Goal: Task Accomplishment & Management: Manage account settings

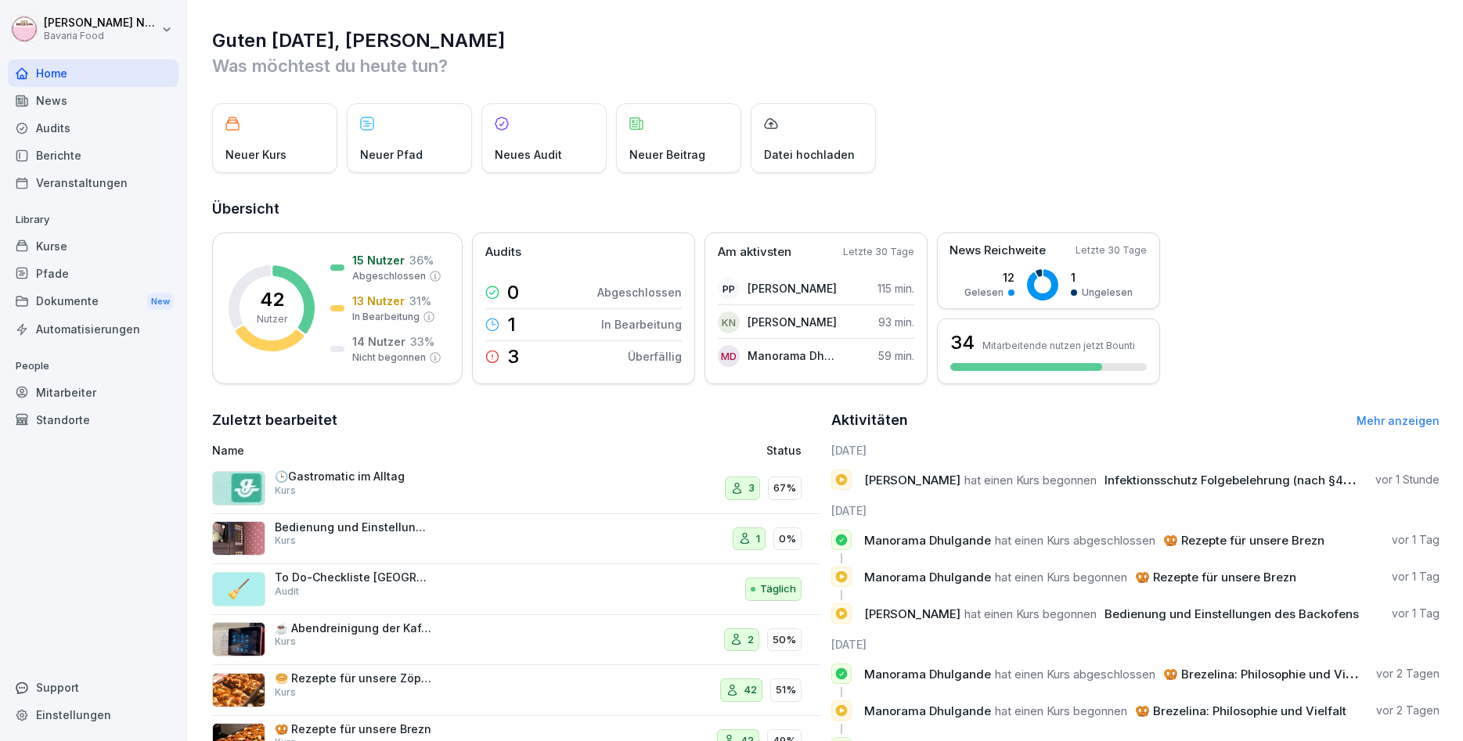
click at [1287, 33] on h1 "Guten [DATE], [PERSON_NAME]" at bounding box center [825, 40] width 1227 height 25
click at [1279, 35] on h1 "Guten [DATE], [PERSON_NAME]" at bounding box center [825, 40] width 1227 height 25
click at [60, 141] on div "Audits" at bounding box center [93, 127] width 171 height 27
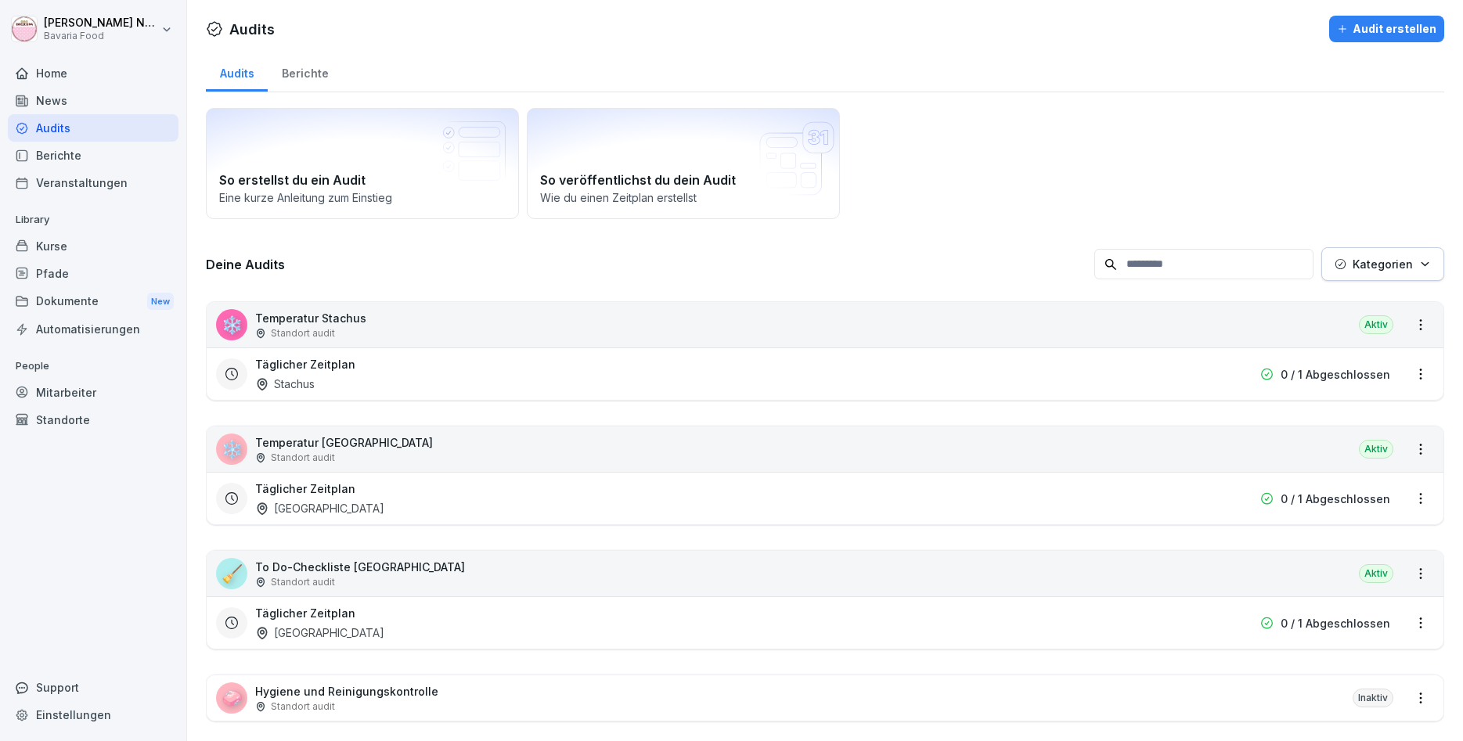
click at [918, 380] on div "Täglicher Zeitplan Stachus" at bounding box center [724, 374] width 939 height 36
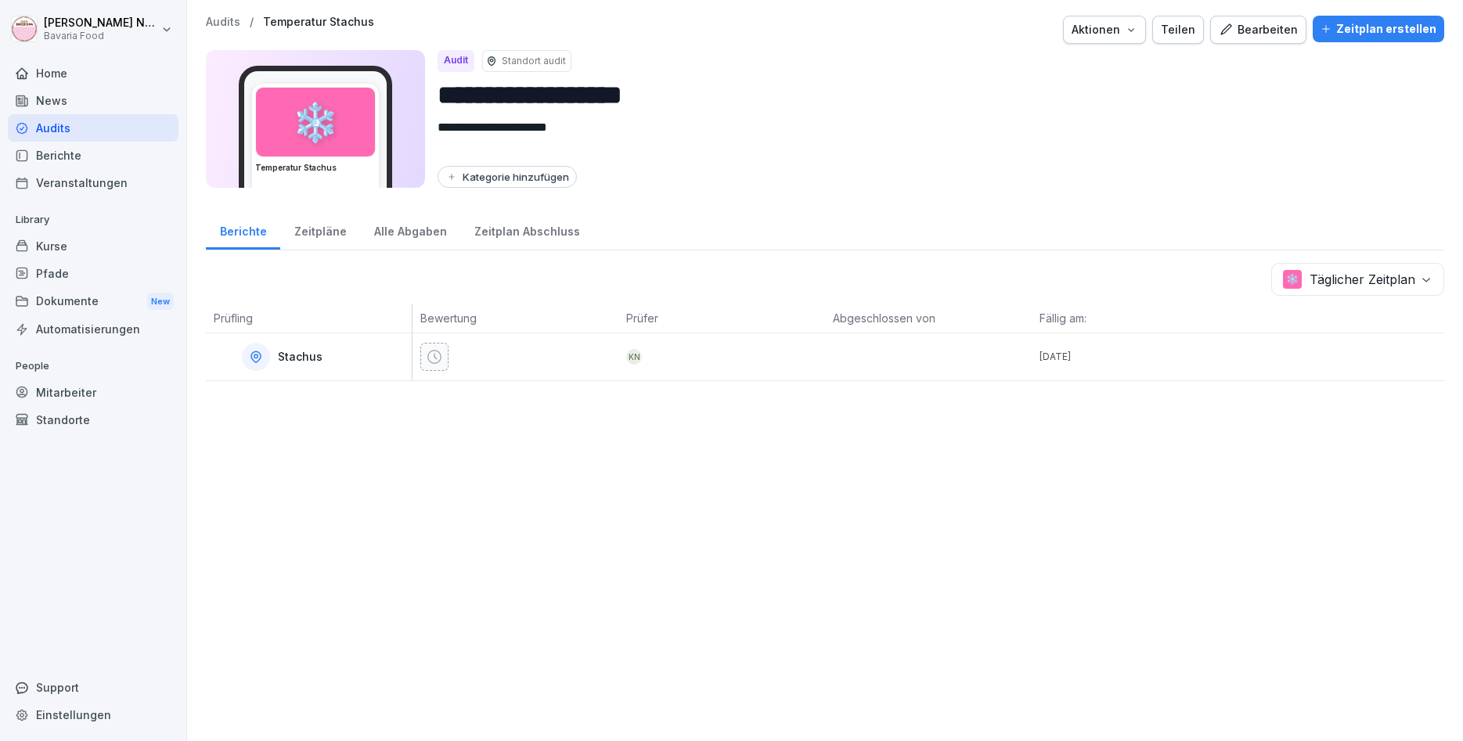
click at [1384, 33] on div "Zeitplan erstellen" at bounding box center [1378, 28] width 116 height 17
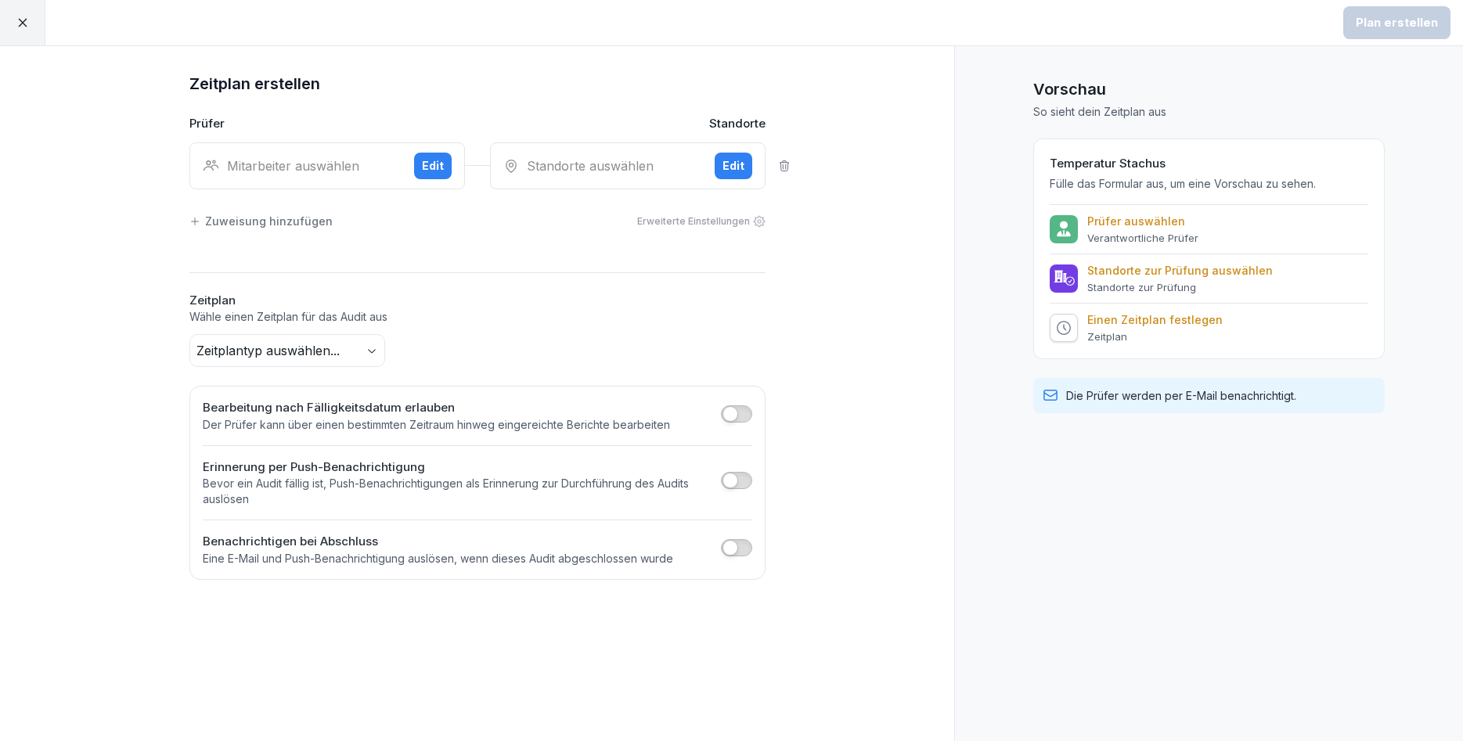
click at [325, 163] on div "Mitarbeiter auswählen" at bounding box center [302, 166] width 199 height 19
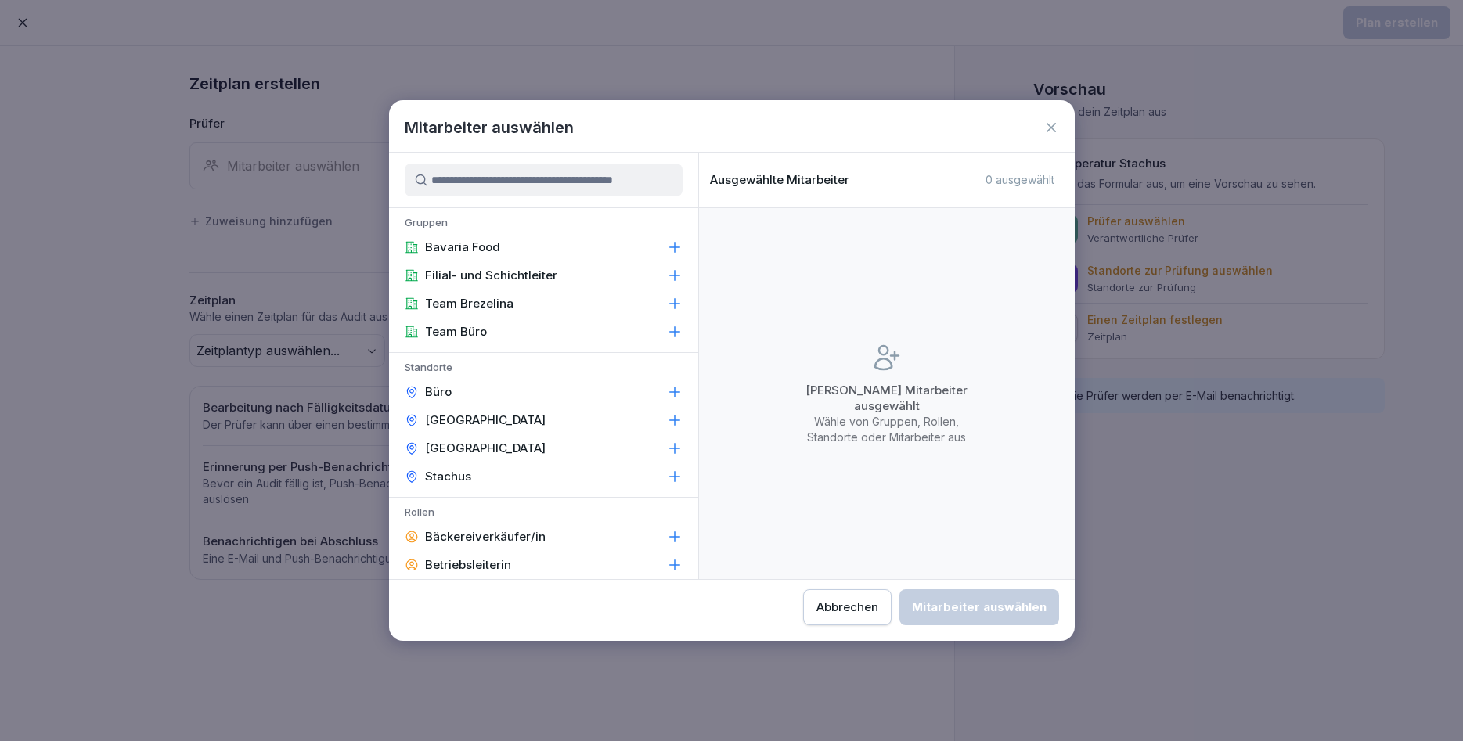
click at [447, 274] on p "Filial- und Schichtleiter" at bounding box center [491, 276] width 132 height 16
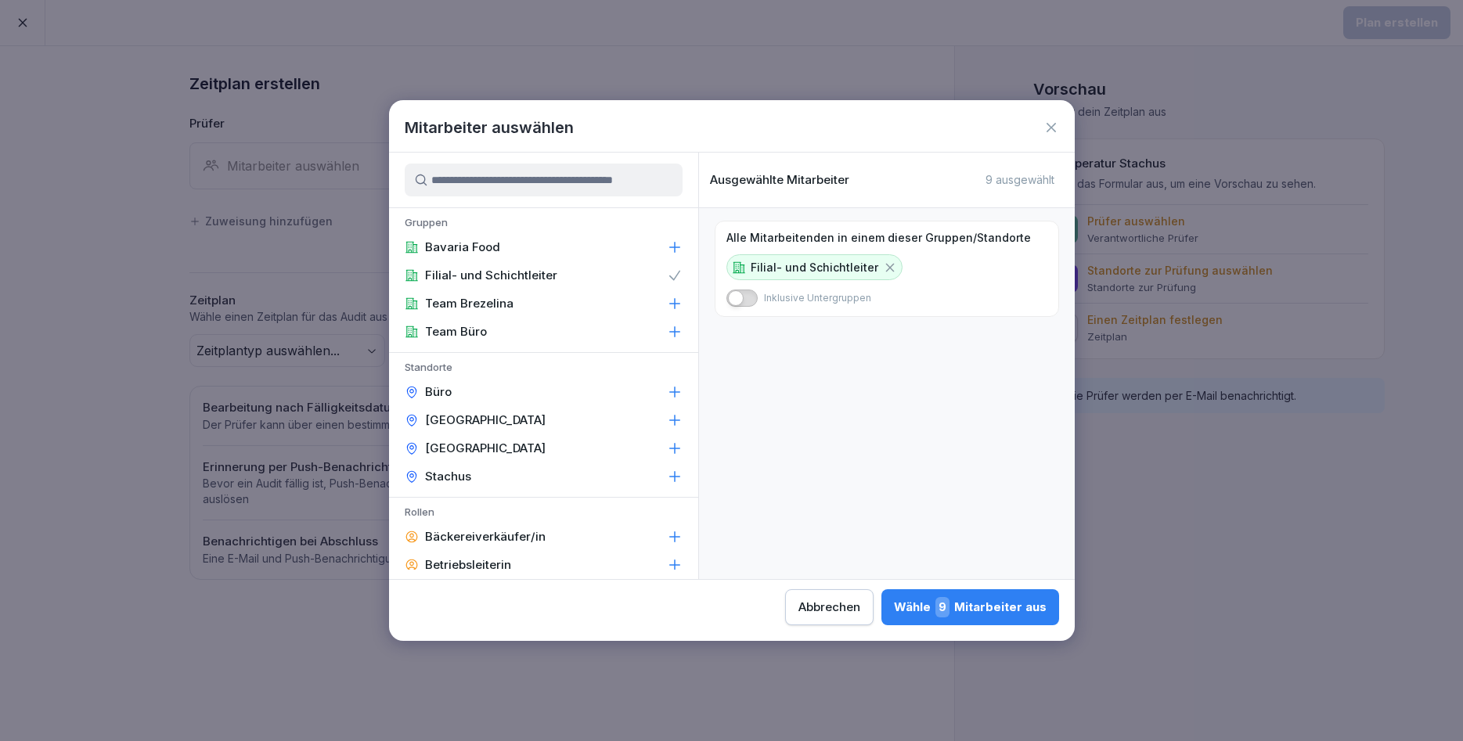
click at [894, 610] on div "Wähle 9 Mitarbeiter aus" at bounding box center [970, 607] width 153 height 20
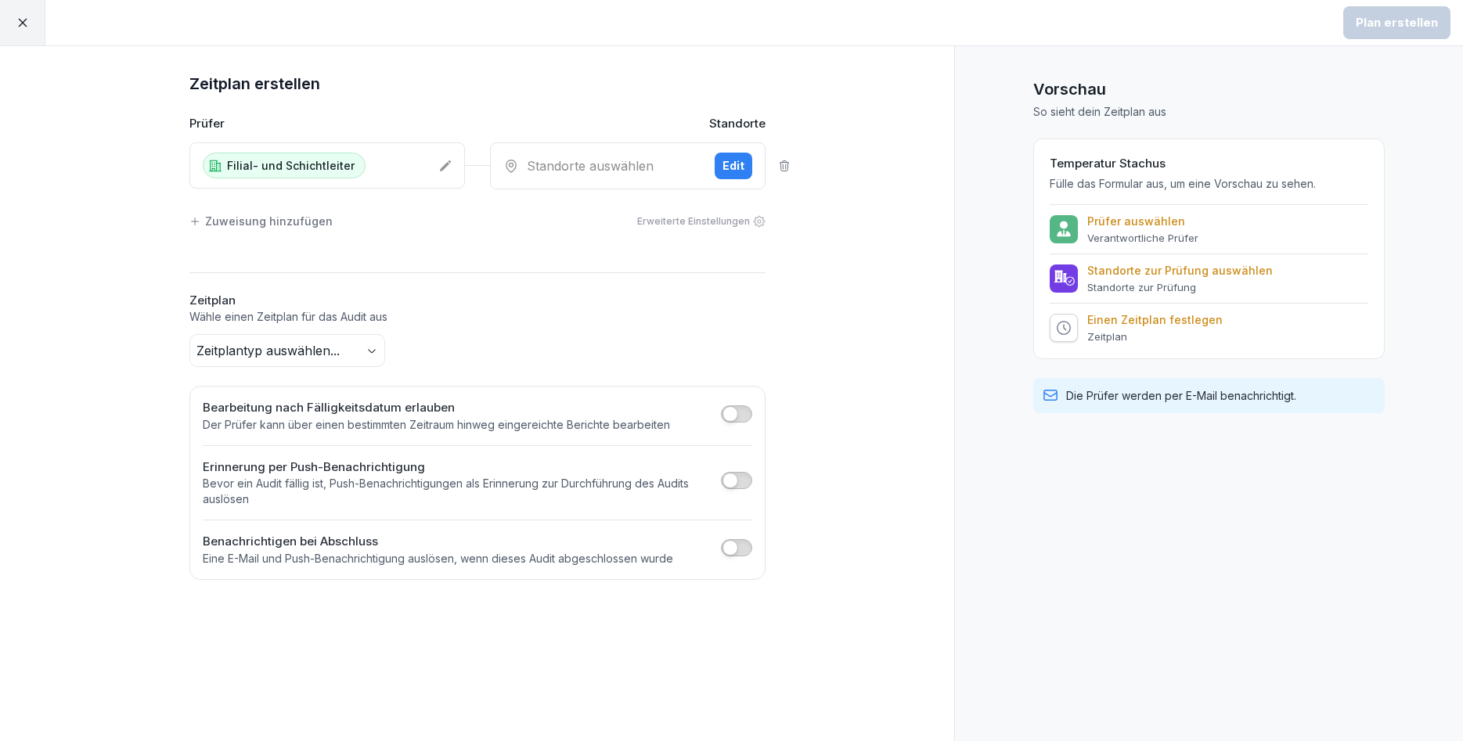
click at [338, 174] on div "Filial- und Schichtleiter" at bounding box center [284, 166] width 163 height 26
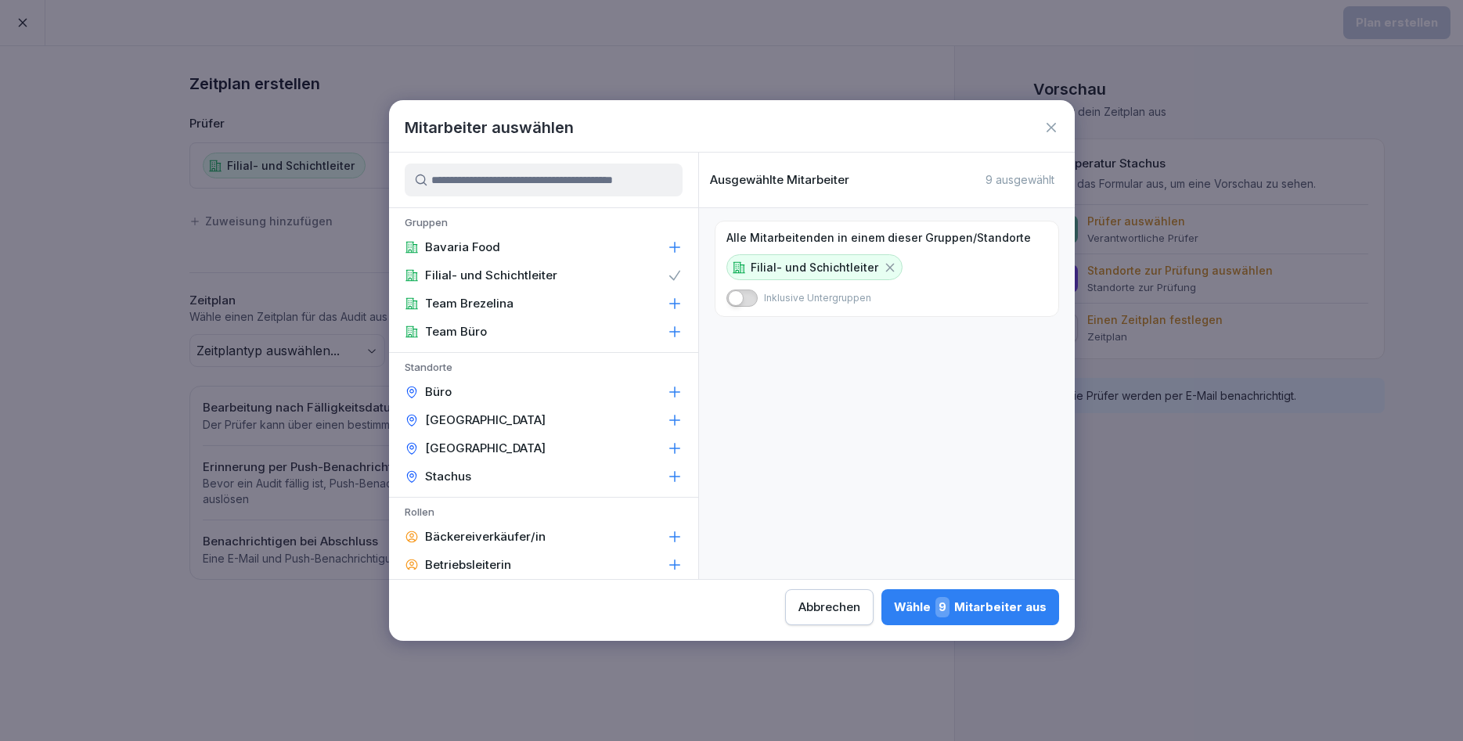
click at [883, 267] on icon at bounding box center [890, 268] width 14 height 14
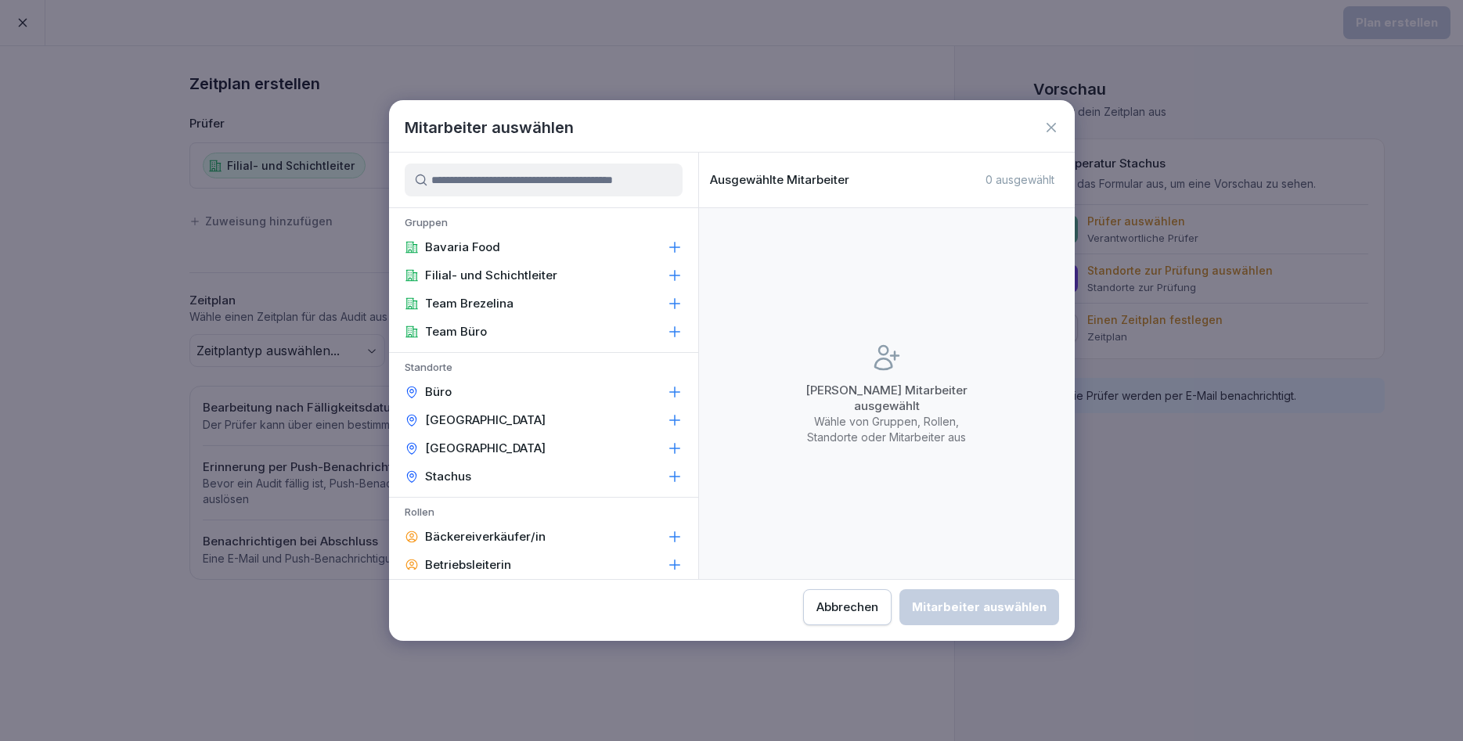
click at [1053, 128] on icon at bounding box center [1051, 128] width 16 height 16
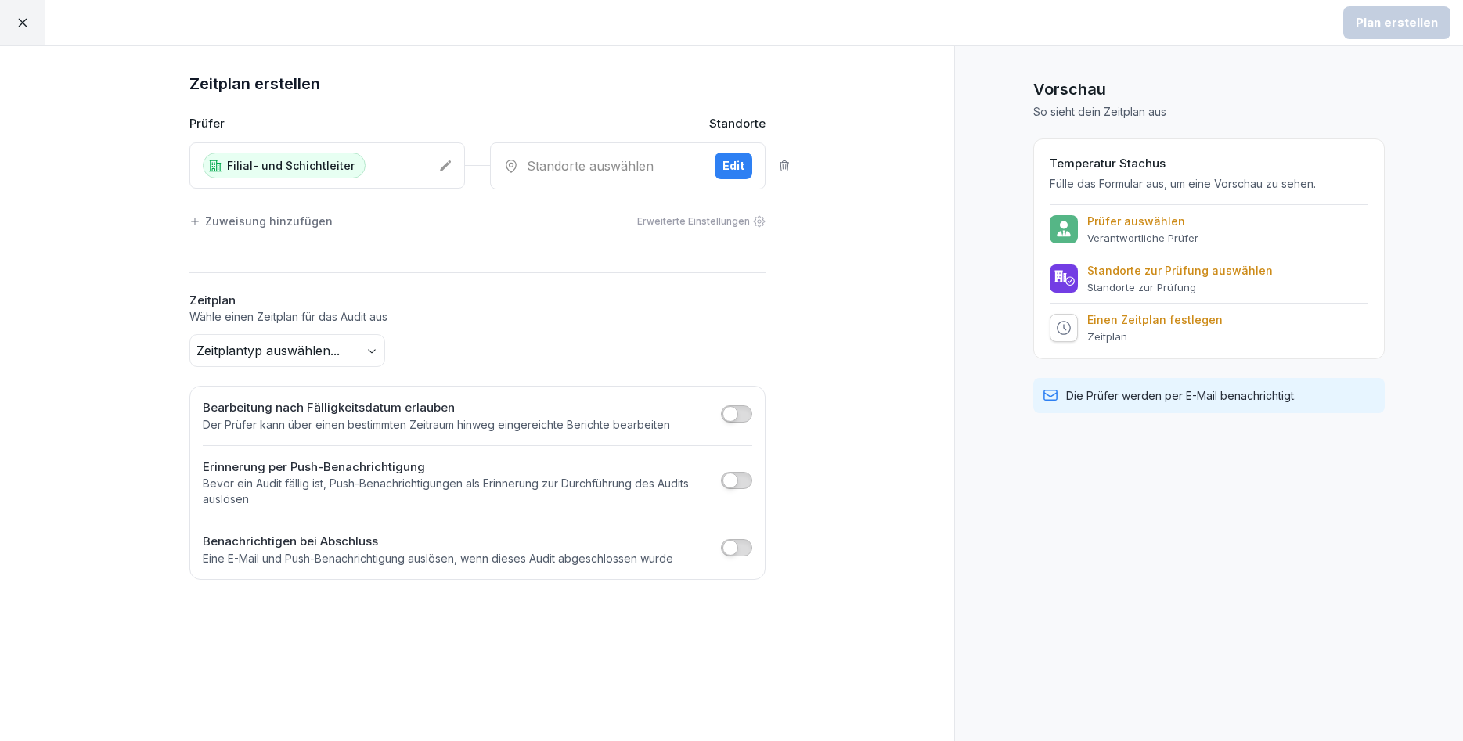
click at [333, 165] on p "Filial- und Schichtleiter" at bounding box center [291, 165] width 128 height 16
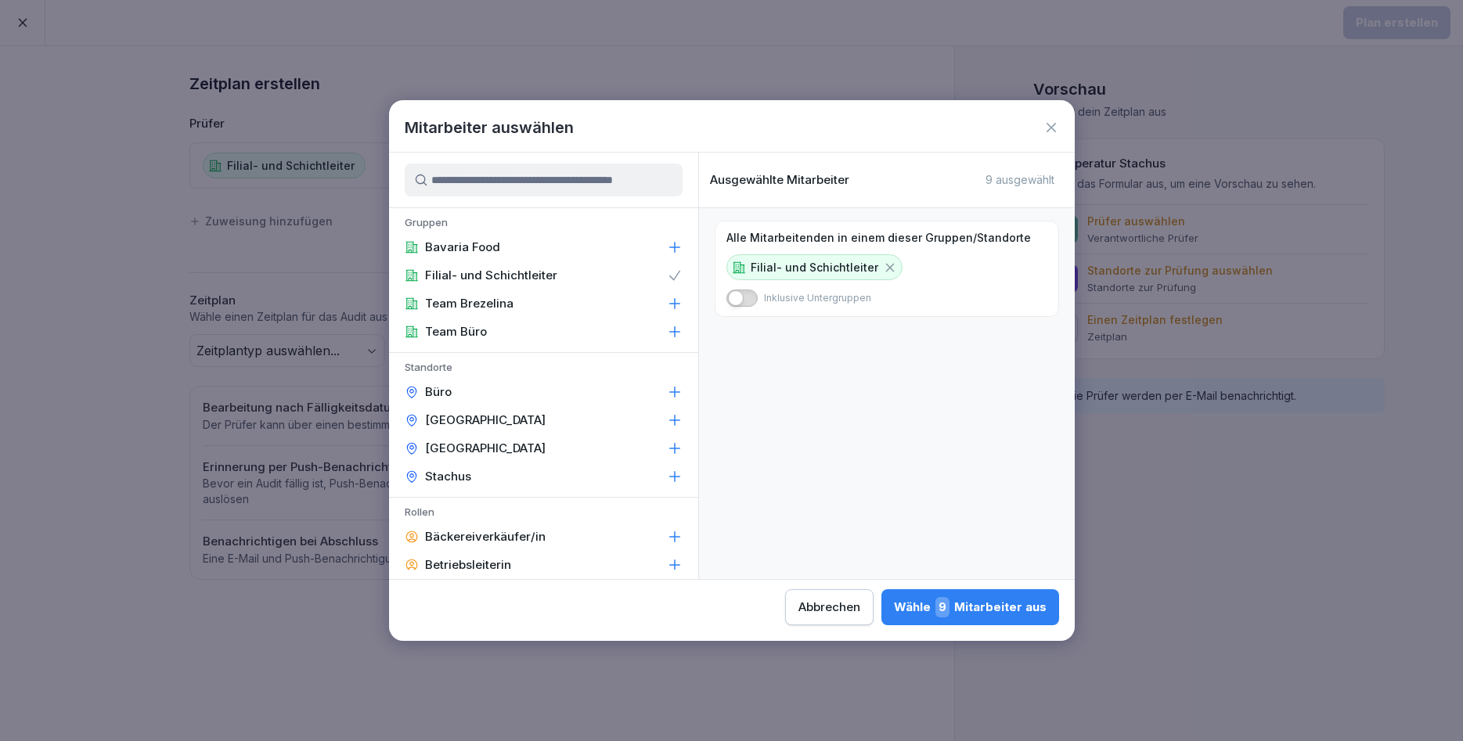
click at [894, 609] on div "Wähle 9 Mitarbeiter aus" at bounding box center [970, 607] width 153 height 20
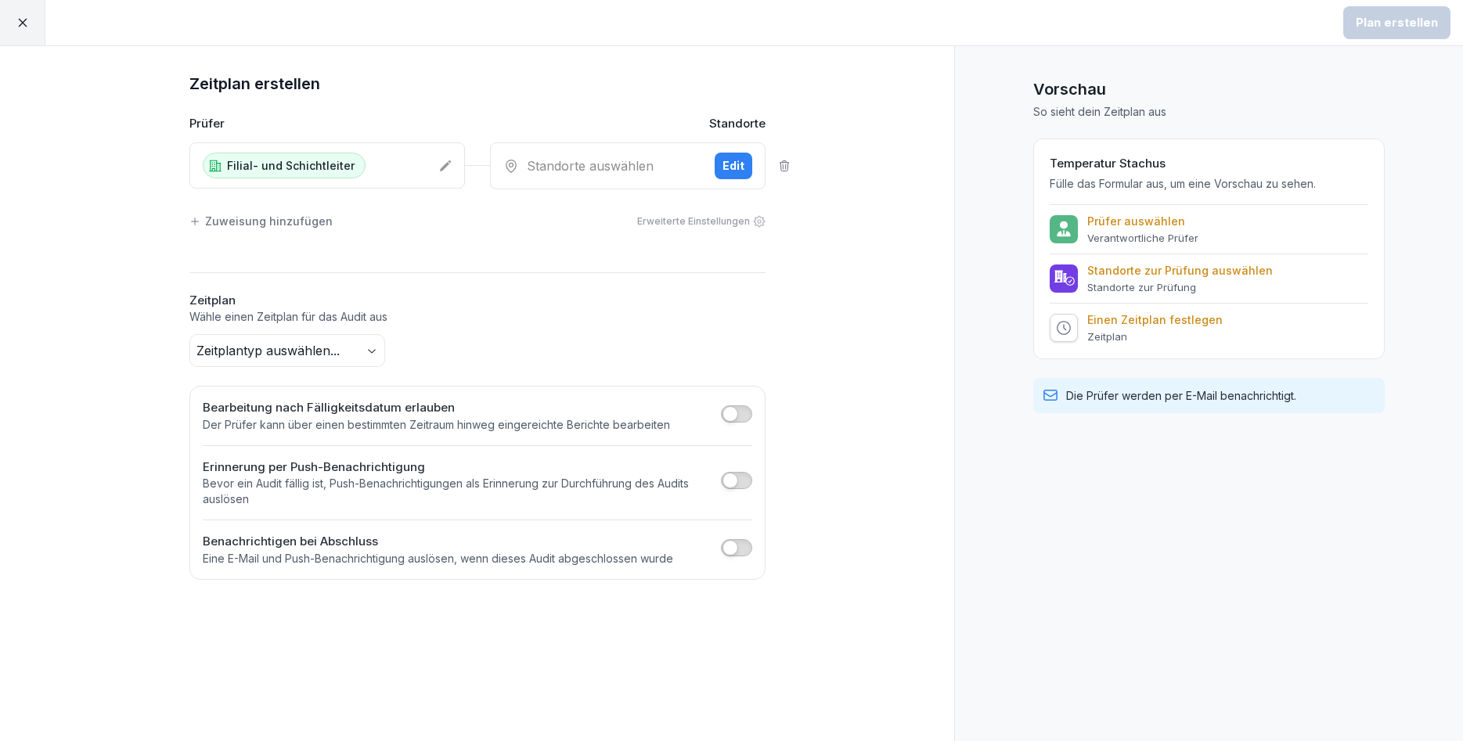
click at [565, 160] on div "Standorte auswählen" at bounding box center [602, 166] width 199 height 19
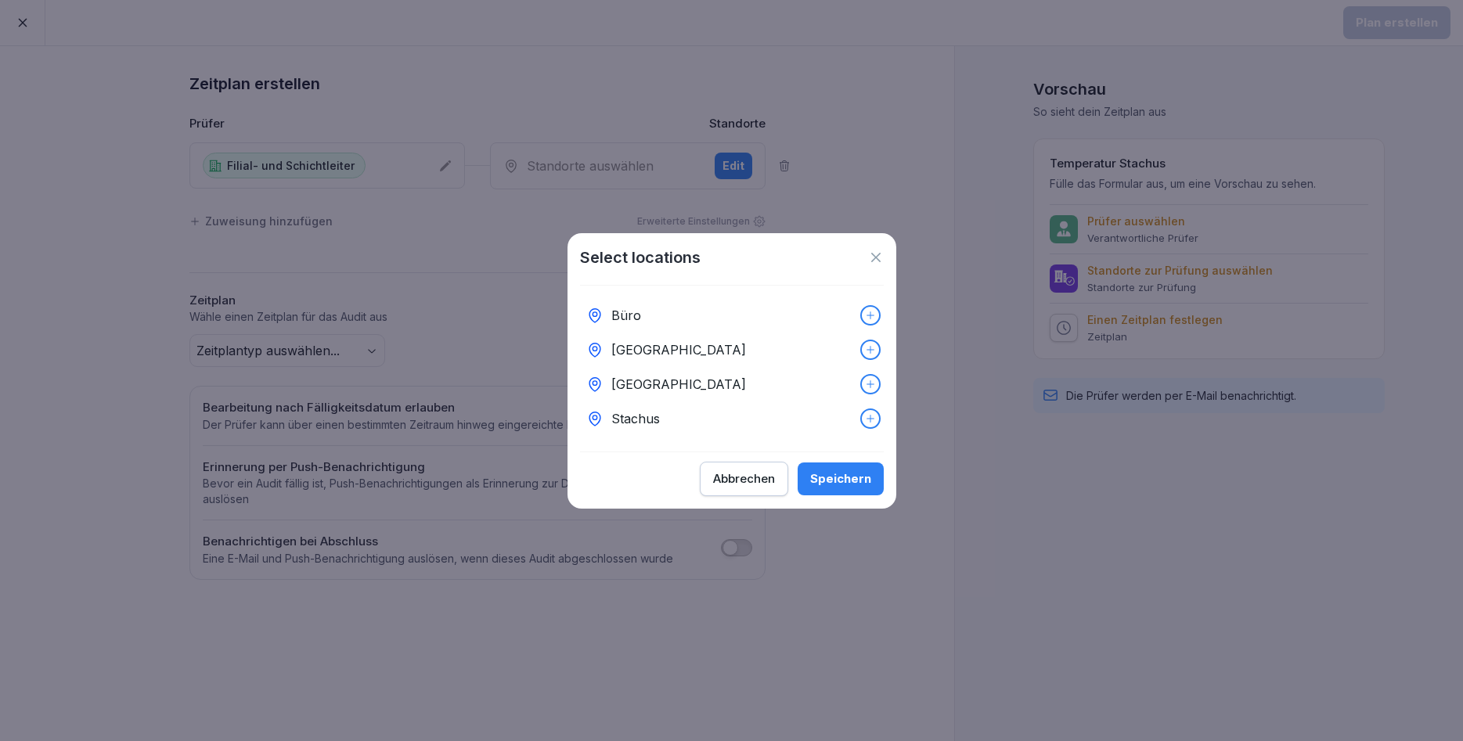
click at [619, 415] on p "Stachus" at bounding box center [635, 418] width 49 height 19
click at [635, 348] on p "[GEOGRAPHIC_DATA]" at bounding box center [678, 349] width 135 height 19
click at [826, 477] on div "Speichern" at bounding box center [840, 478] width 61 height 17
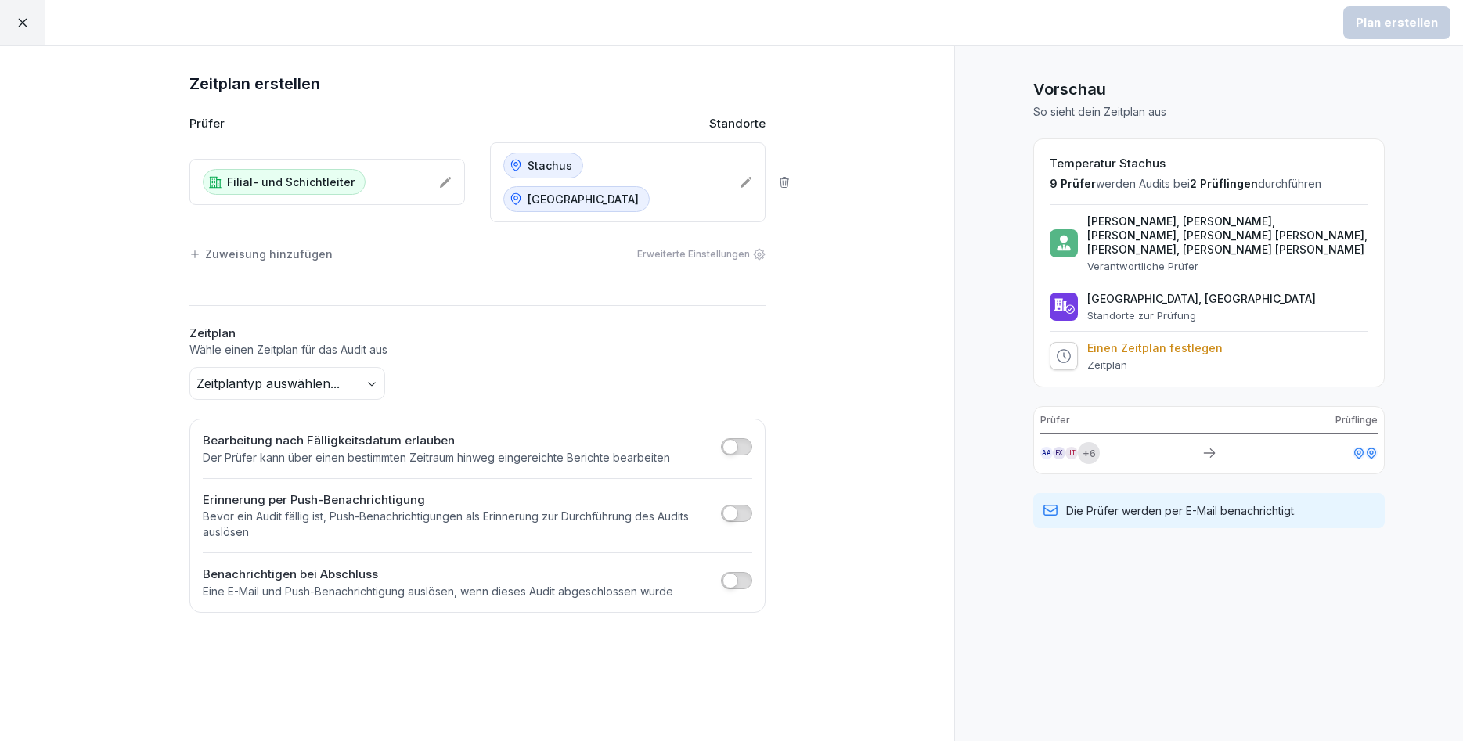
click at [377, 169] on div "Filial- und Schichtleiter" at bounding box center [315, 182] width 224 height 26
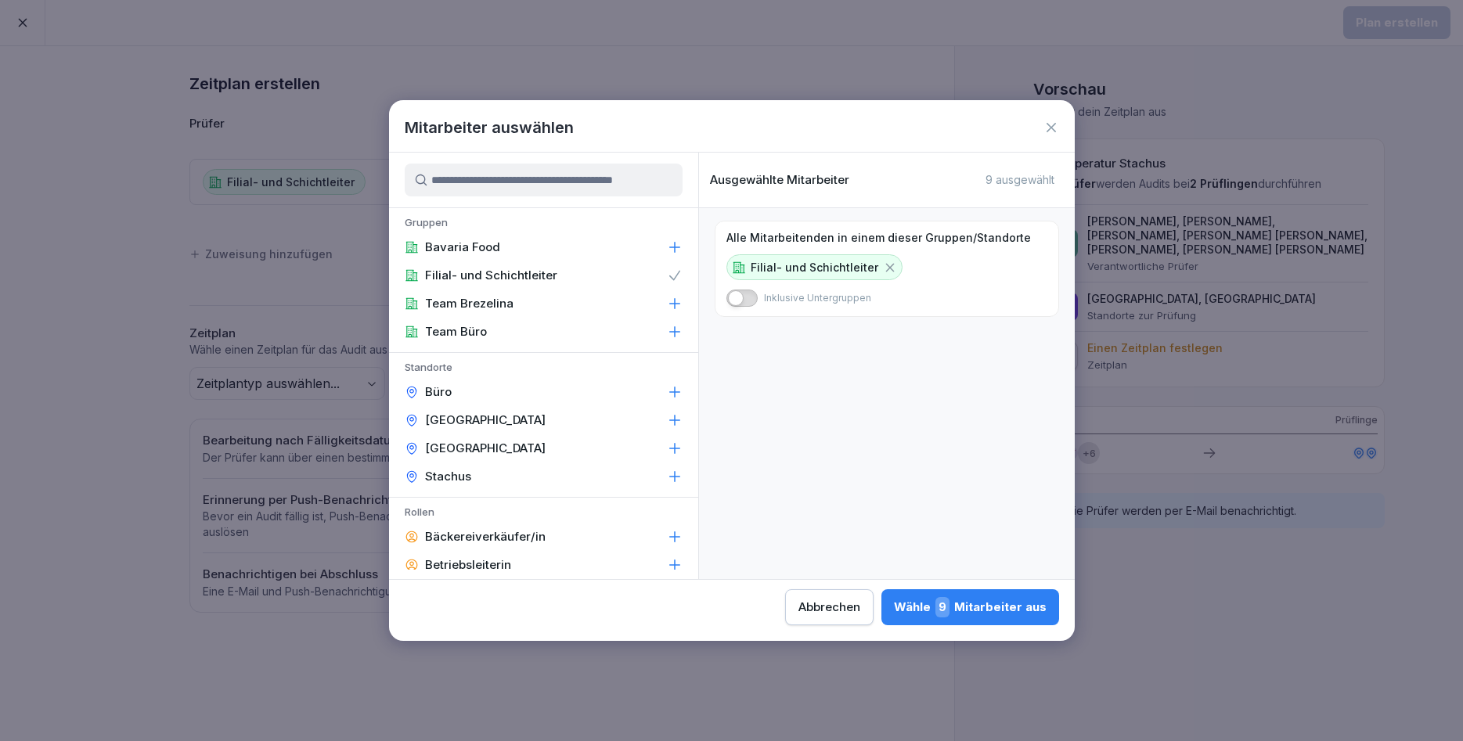
click at [883, 266] on icon at bounding box center [890, 268] width 14 height 14
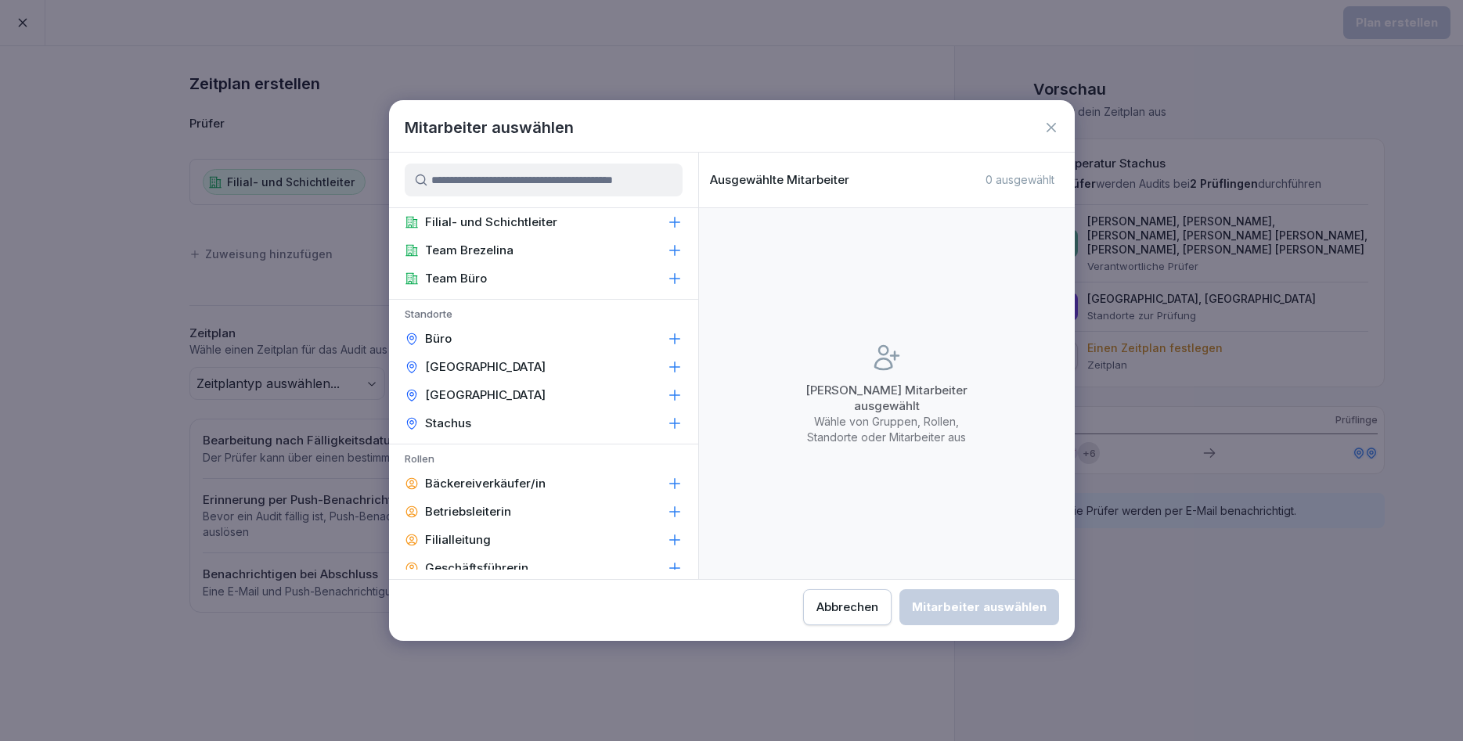
scroll to position [94, 0]
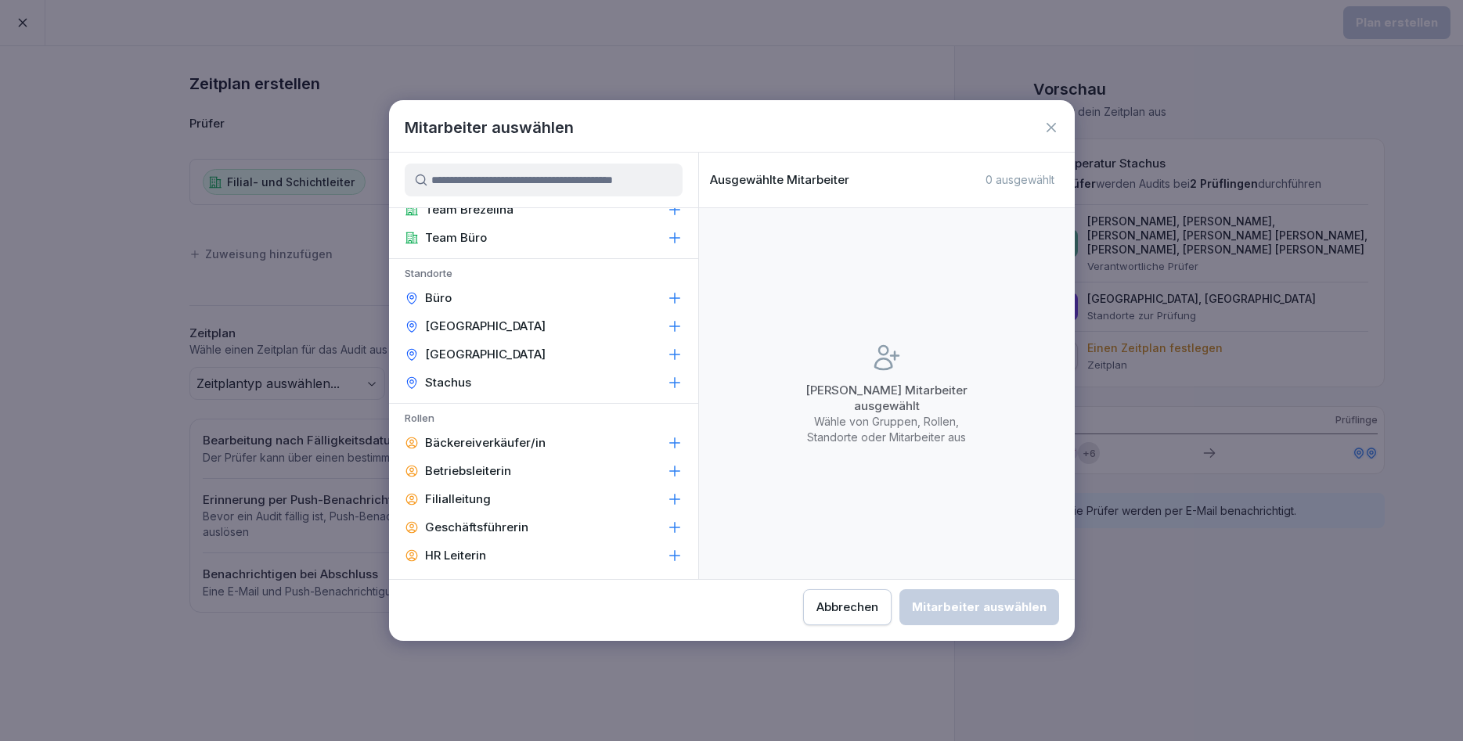
click at [671, 472] on icon at bounding box center [675, 471] width 16 height 16
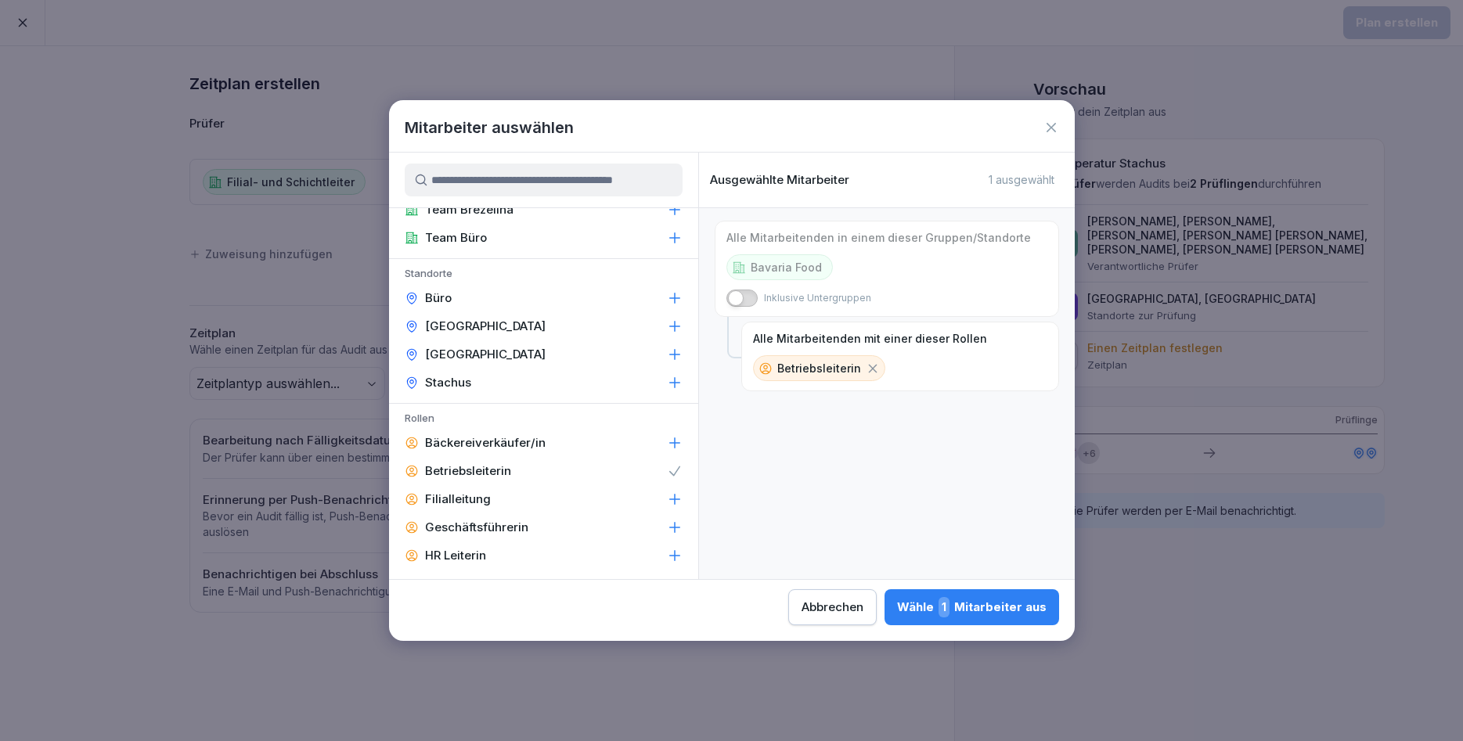
click at [662, 524] on div "Geschäftsführerin" at bounding box center [543, 527] width 309 height 28
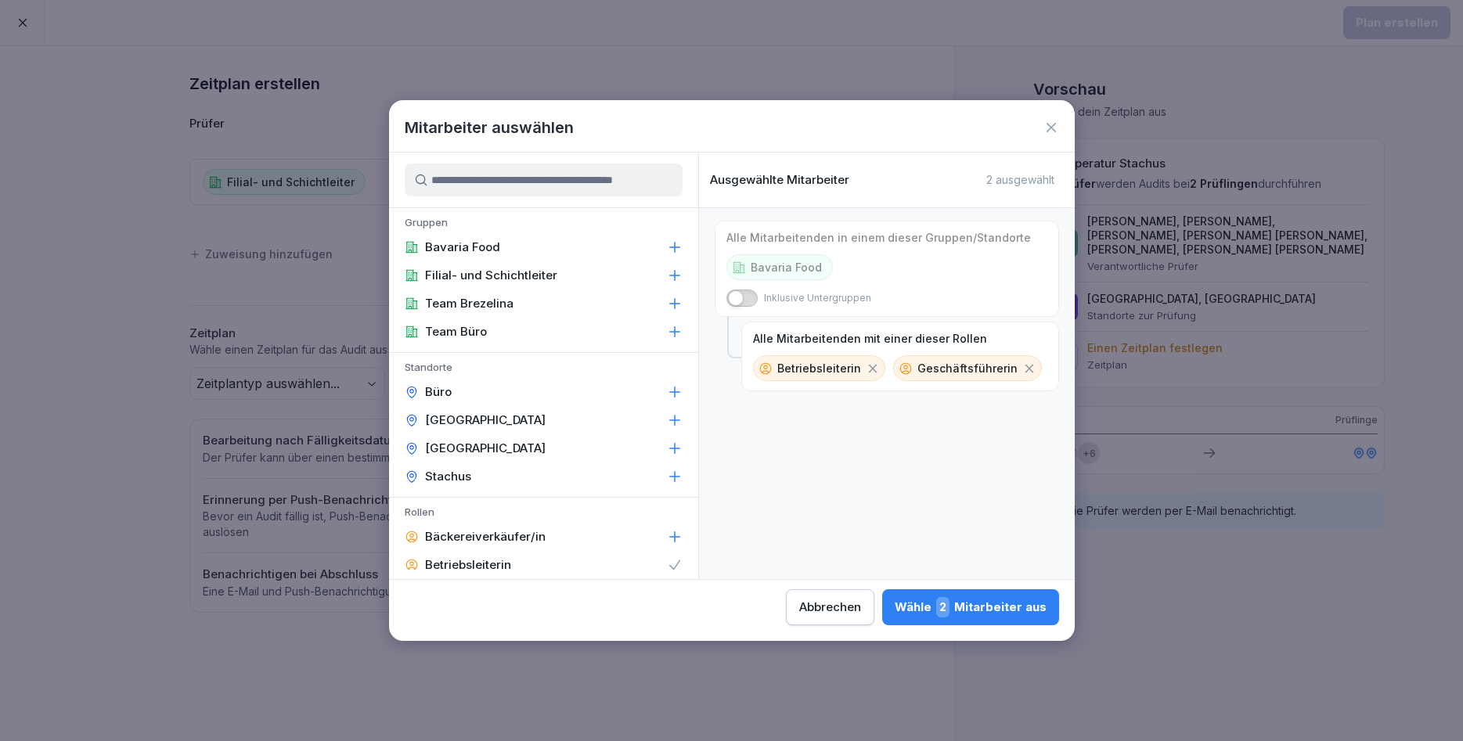
click at [666, 273] on div "Filial- und Schichtleiter" at bounding box center [543, 275] width 309 height 28
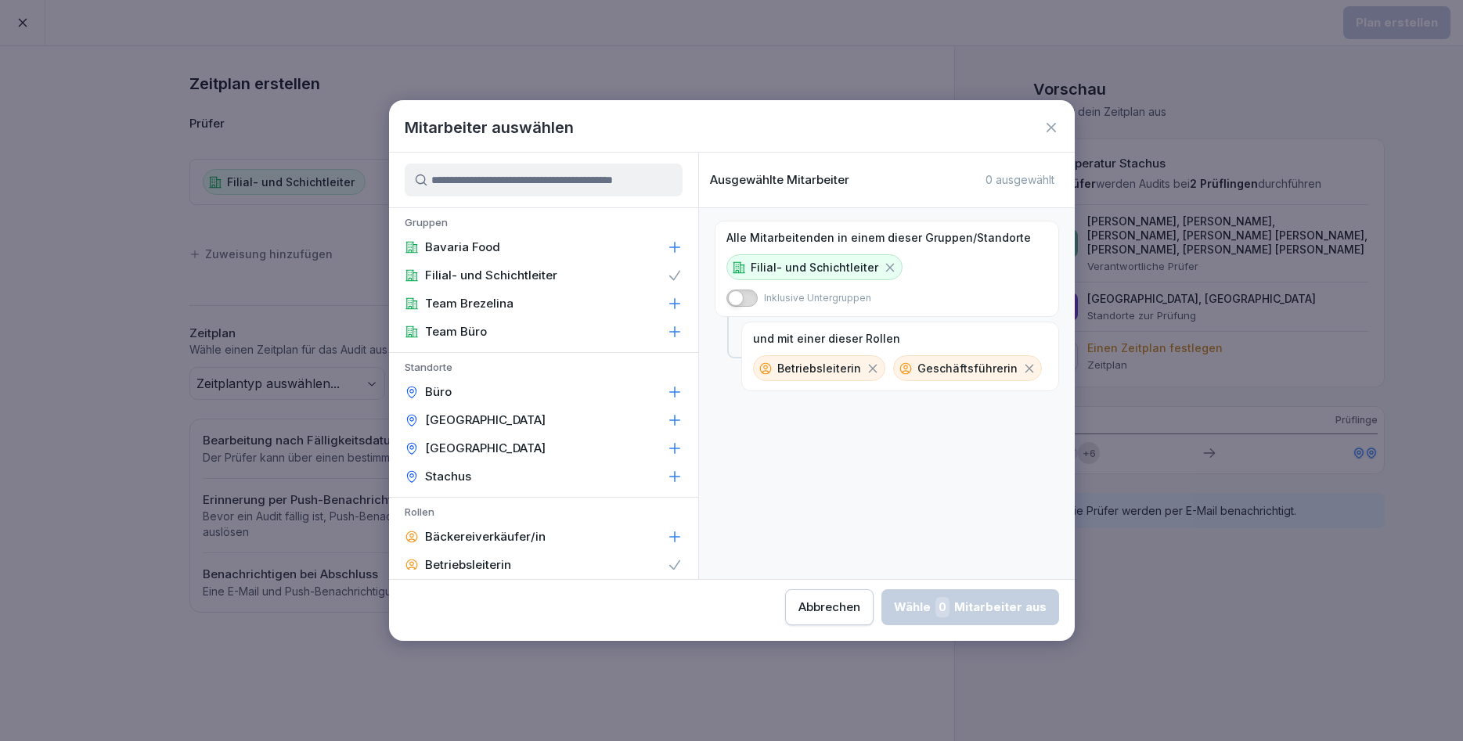
click at [871, 367] on icon at bounding box center [872, 369] width 14 height 14
click at [875, 367] on div "Geschäftsführerin" at bounding box center [827, 368] width 149 height 26
click at [885, 365] on icon at bounding box center [889, 369] width 14 height 14
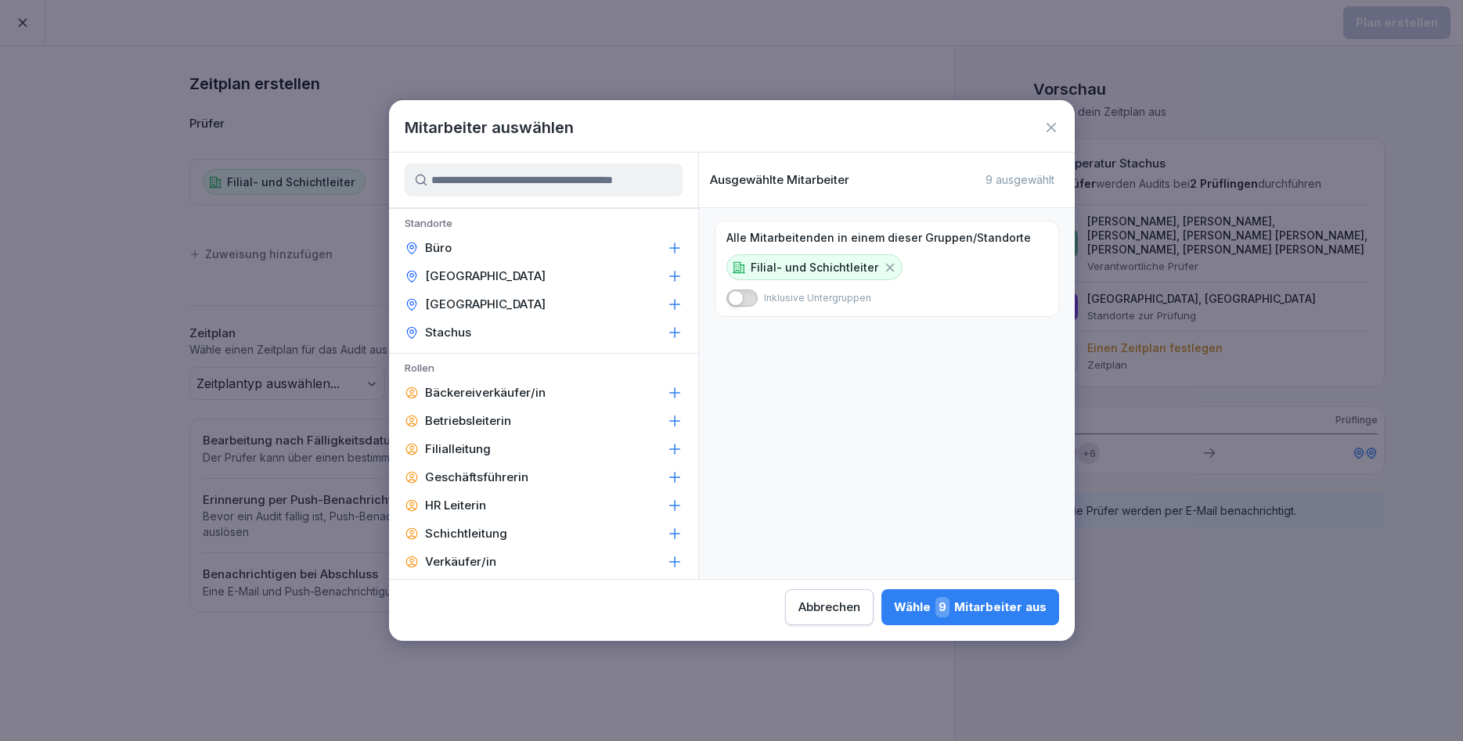
scroll to position [282, 0]
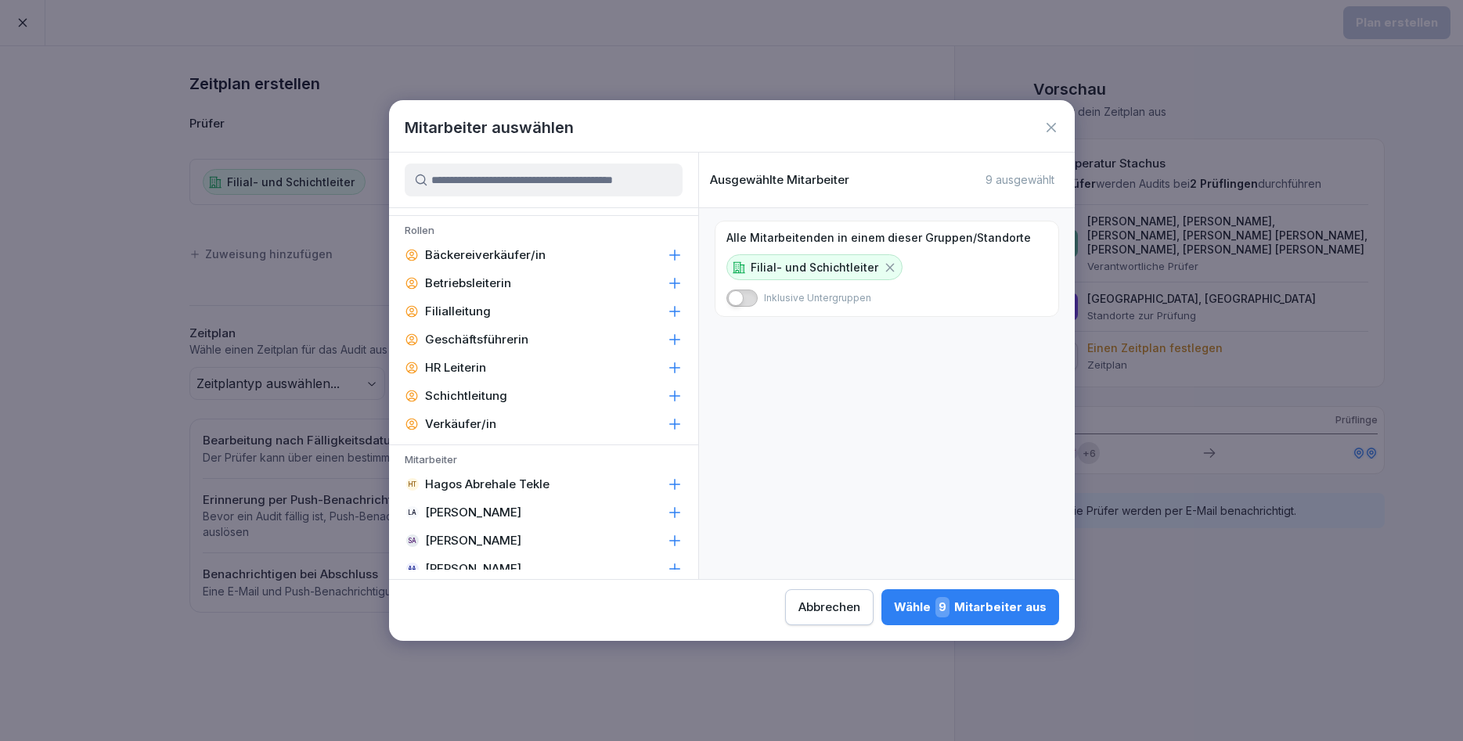
click at [894, 607] on div "Wähle 9 Mitarbeiter aus" at bounding box center [970, 607] width 153 height 20
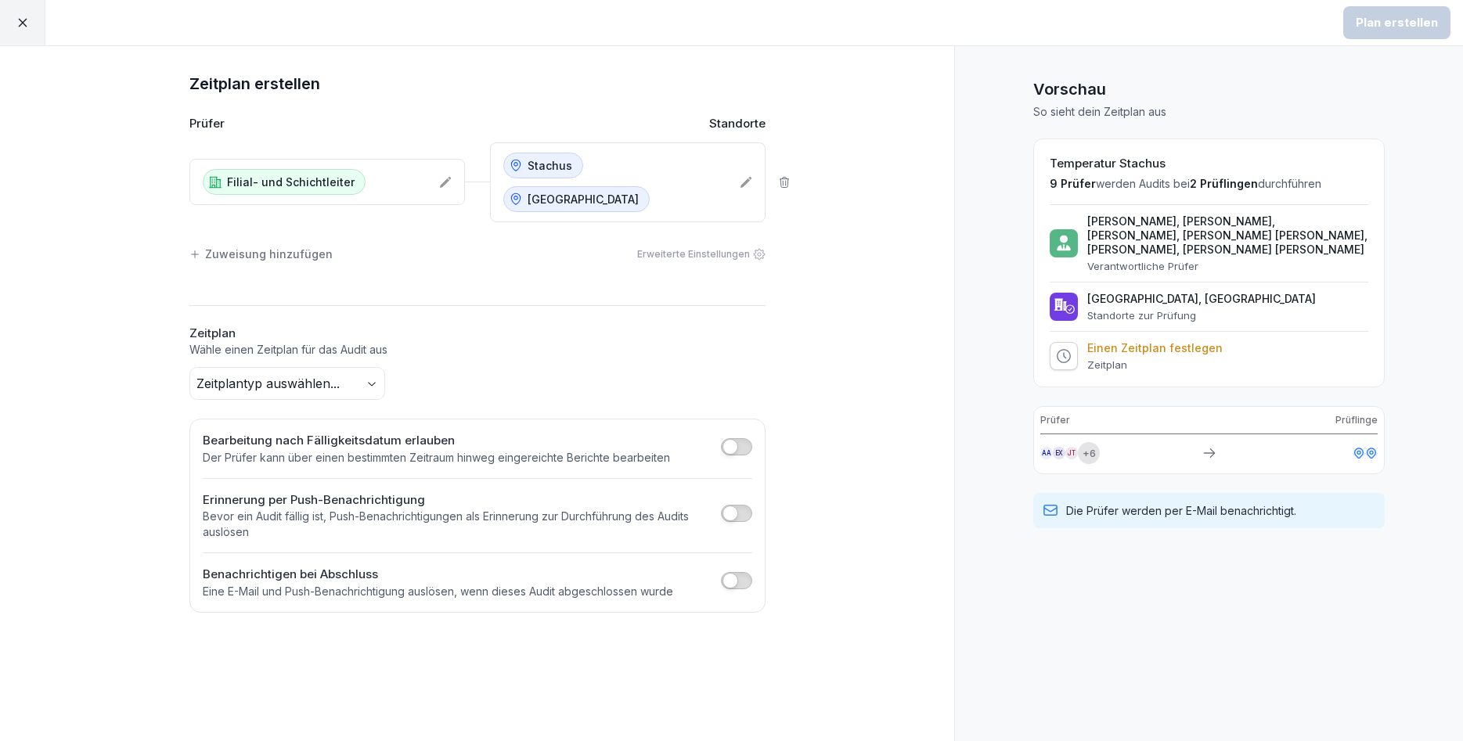
click at [398, 178] on div "Filial- und Schichtleiter" at bounding box center [326, 182] width 275 height 46
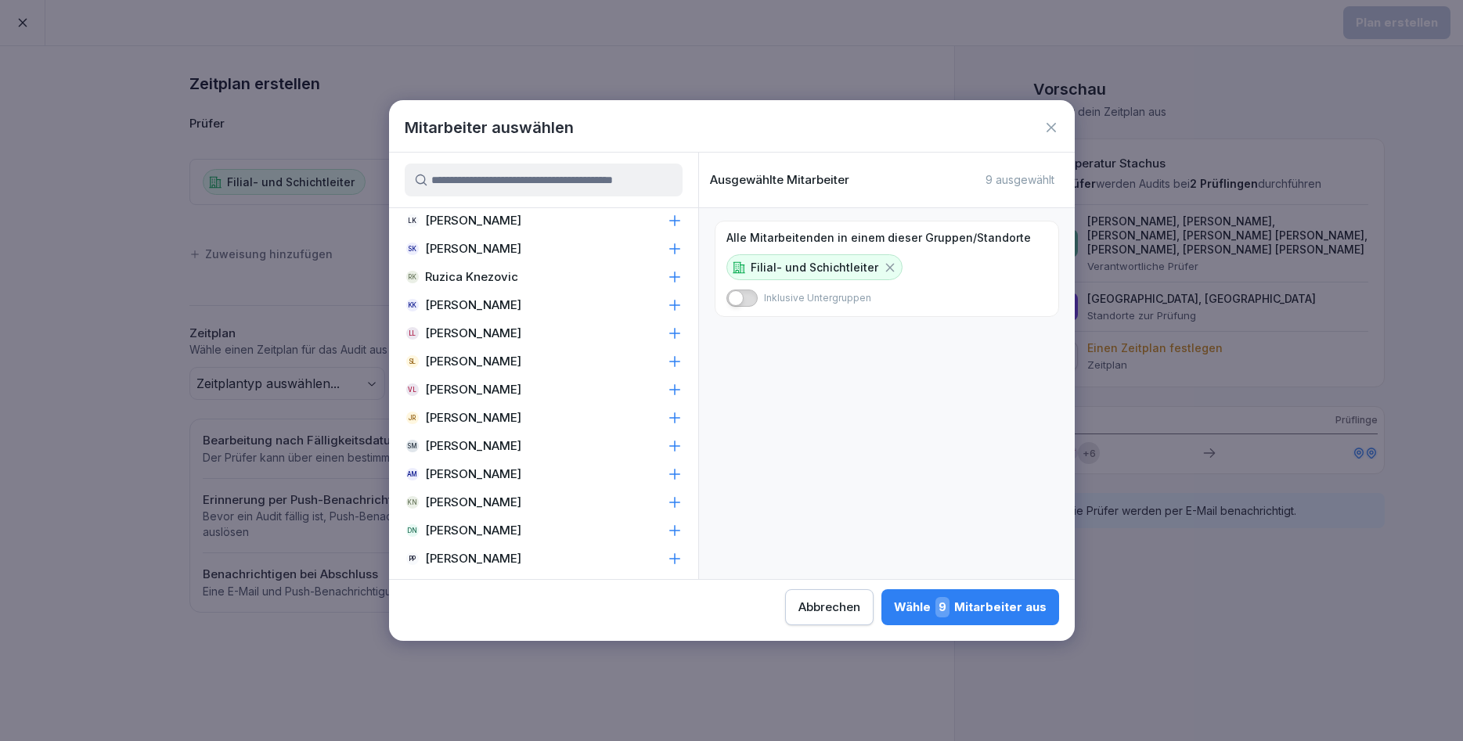
scroll to position [1033, 0]
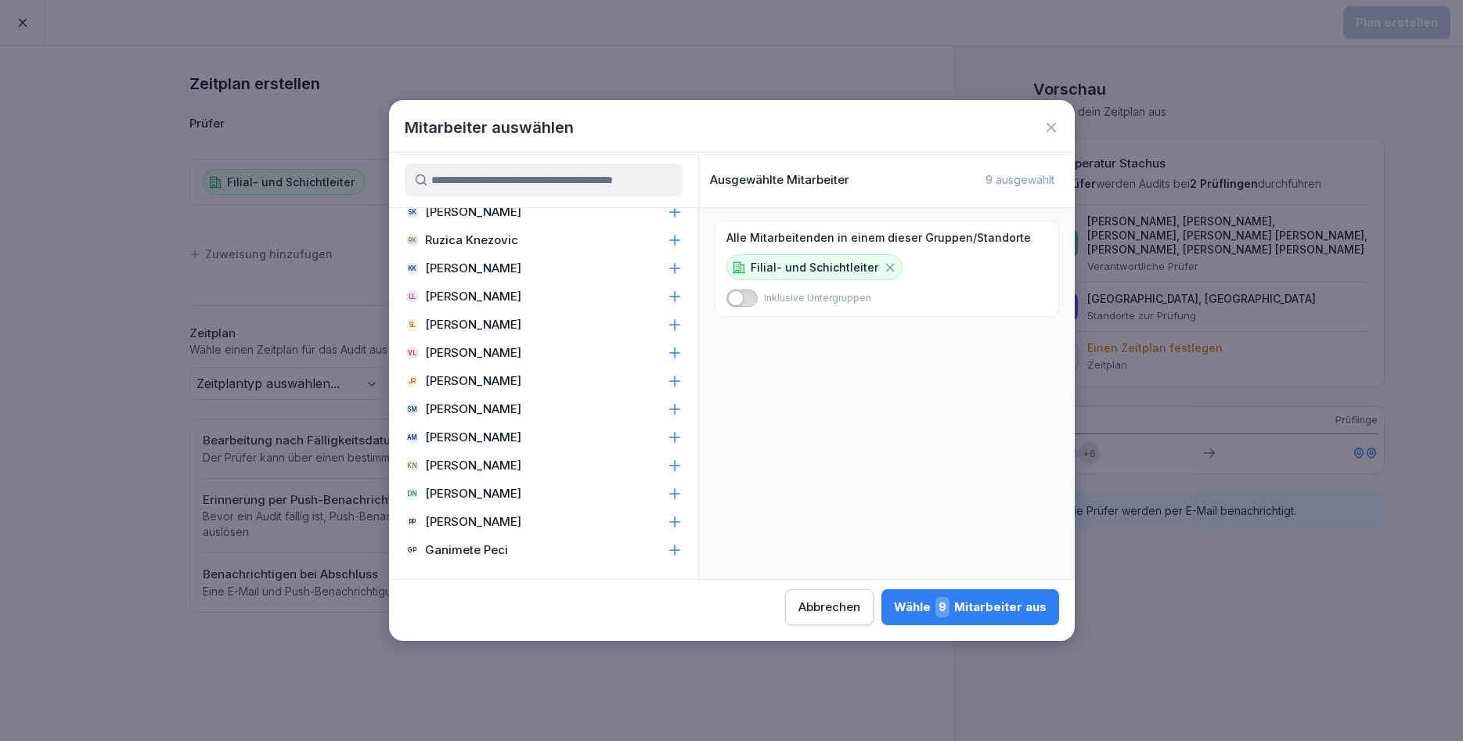
click at [493, 457] on div "KN [PERSON_NAME]" at bounding box center [543, 466] width 309 height 28
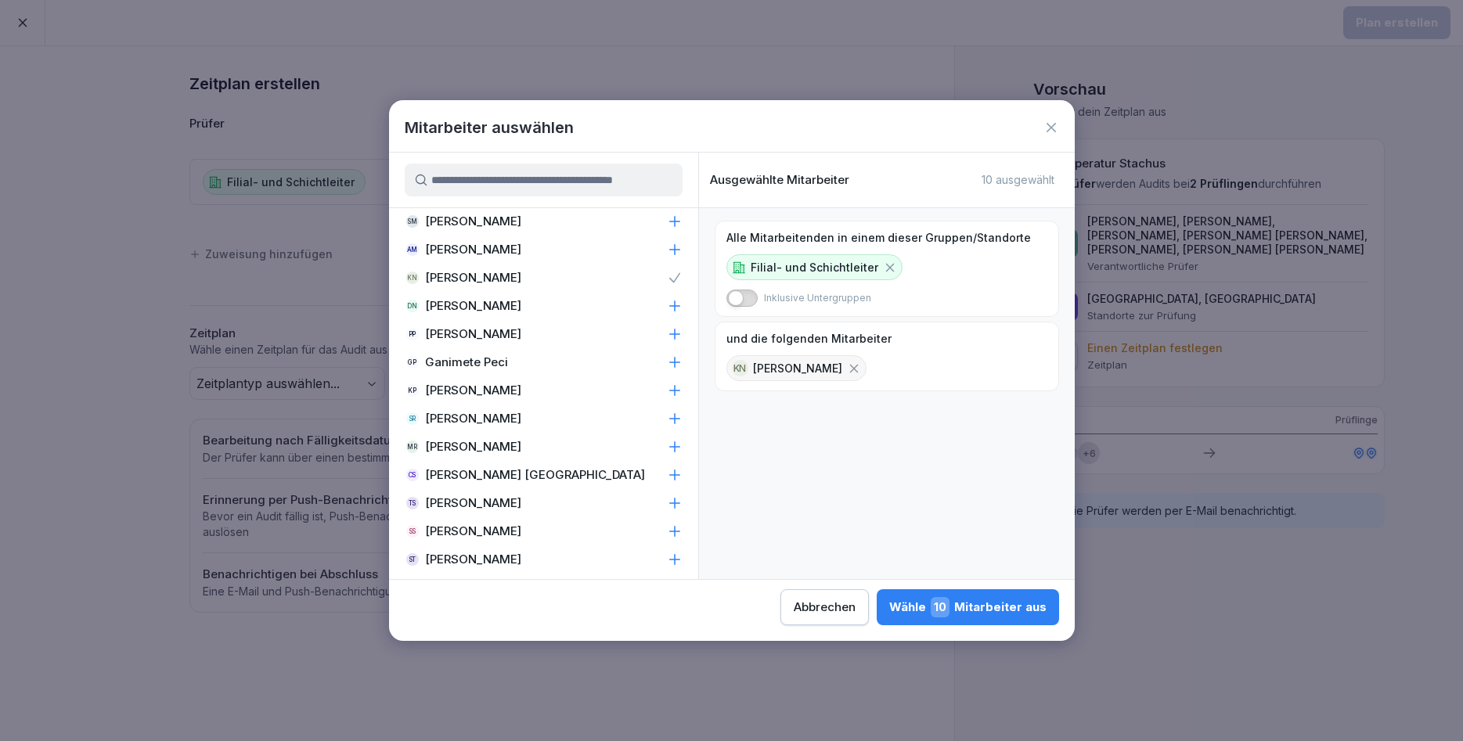
scroll to position [1315, 0]
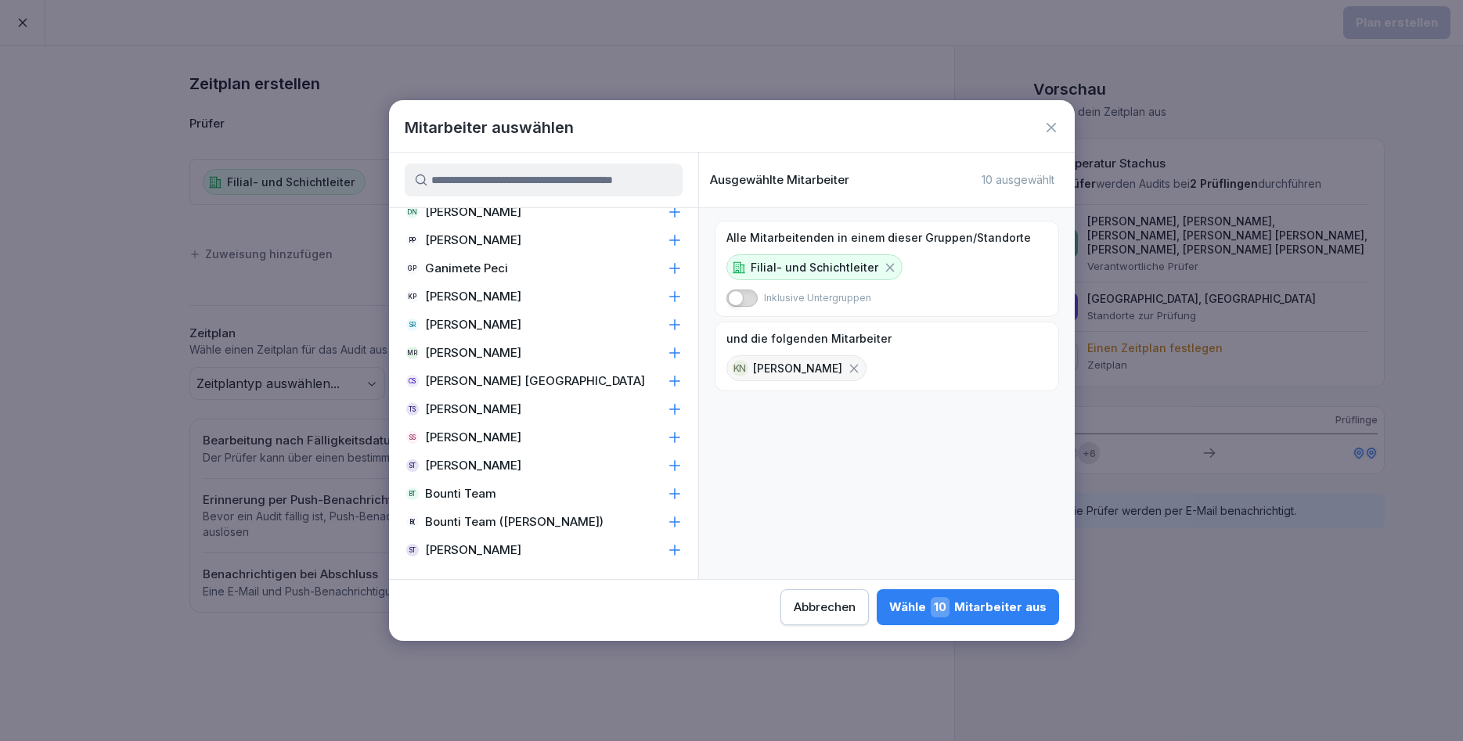
click at [508, 434] on div "SS [PERSON_NAME]" at bounding box center [543, 437] width 309 height 28
click at [892, 598] on div "Wähle 11 Mitarbeiter aus" at bounding box center [969, 607] width 154 height 20
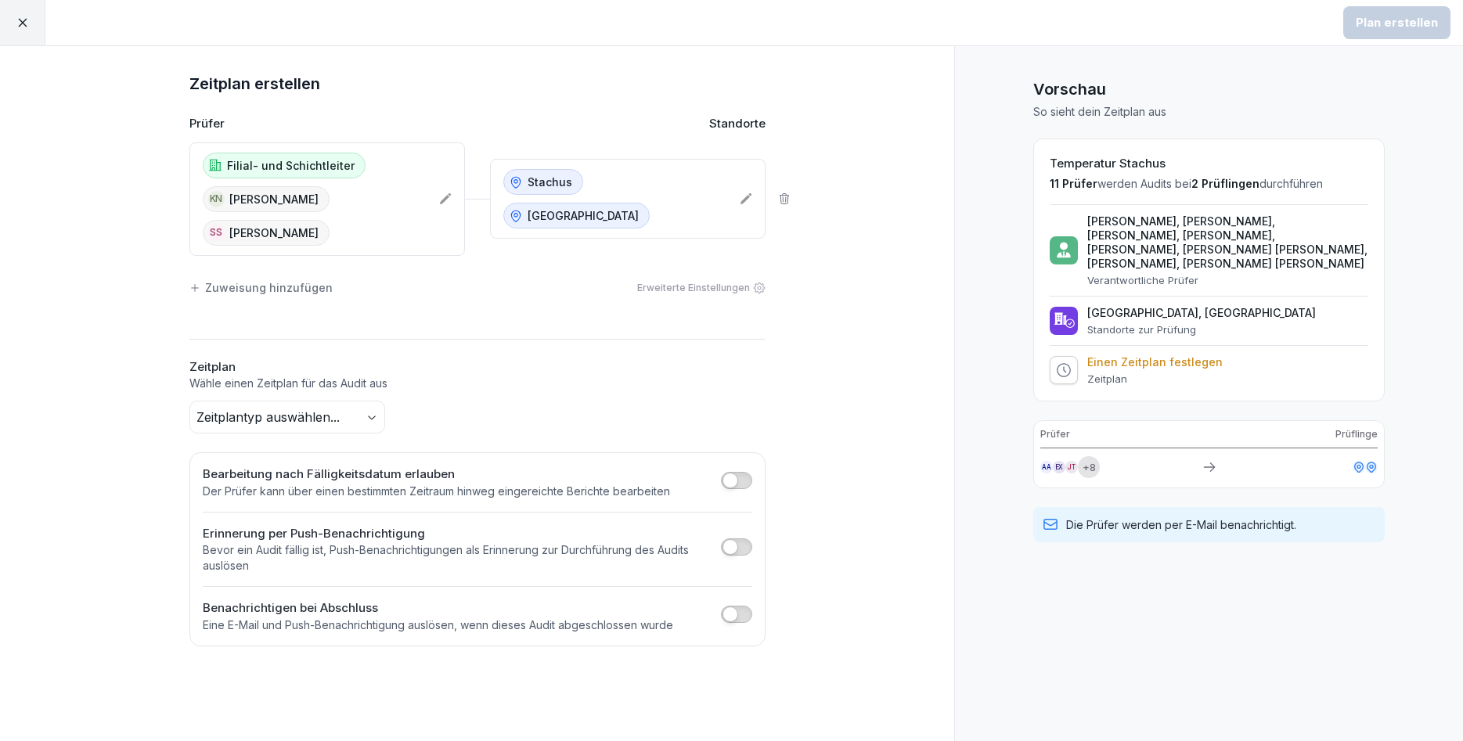
click at [353, 416] on body "Plan erstellen Zeitplan erstellen Prüfer Standorte Filial- und Schichtleiter KN…" at bounding box center [731, 370] width 1463 height 741
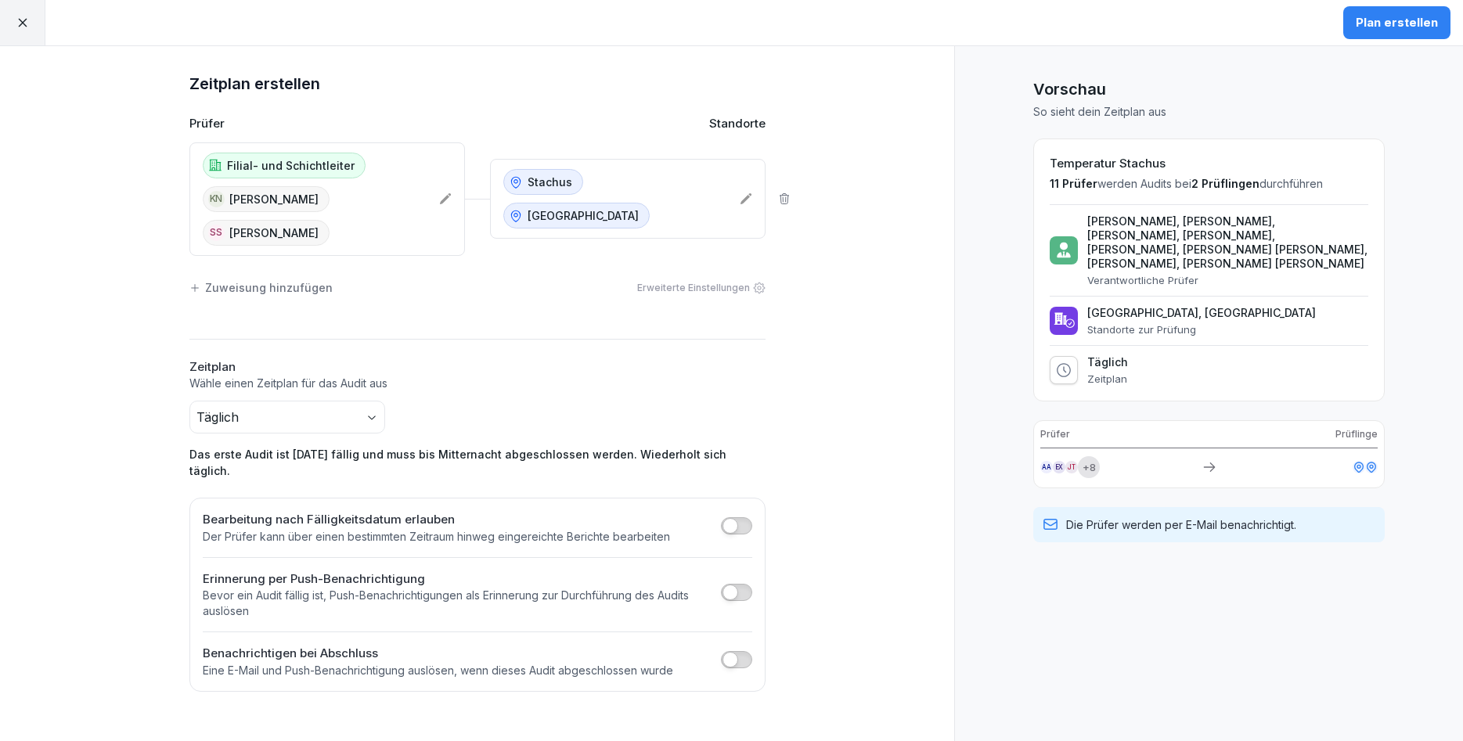
click at [736, 584] on button "button" at bounding box center [736, 592] width 31 height 17
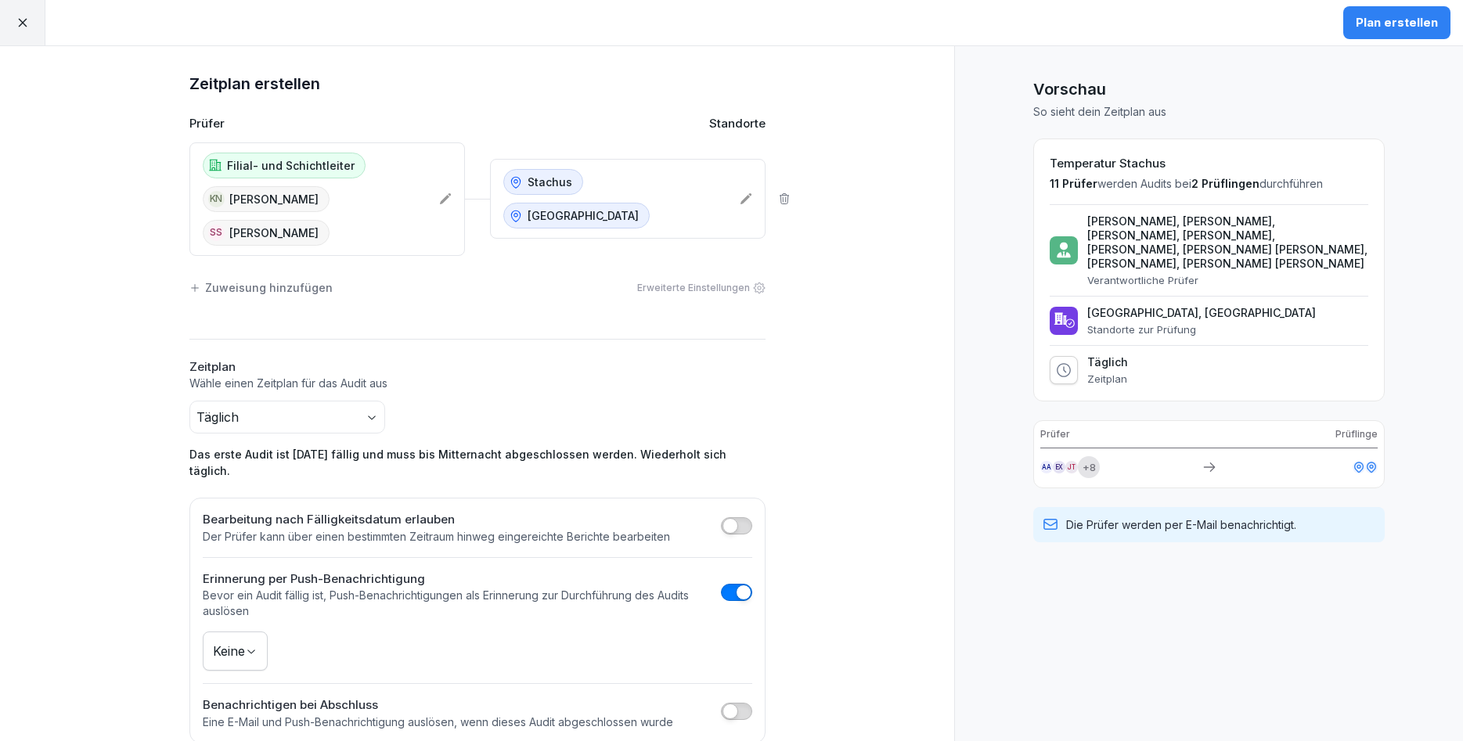
scroll to position [11, 0]
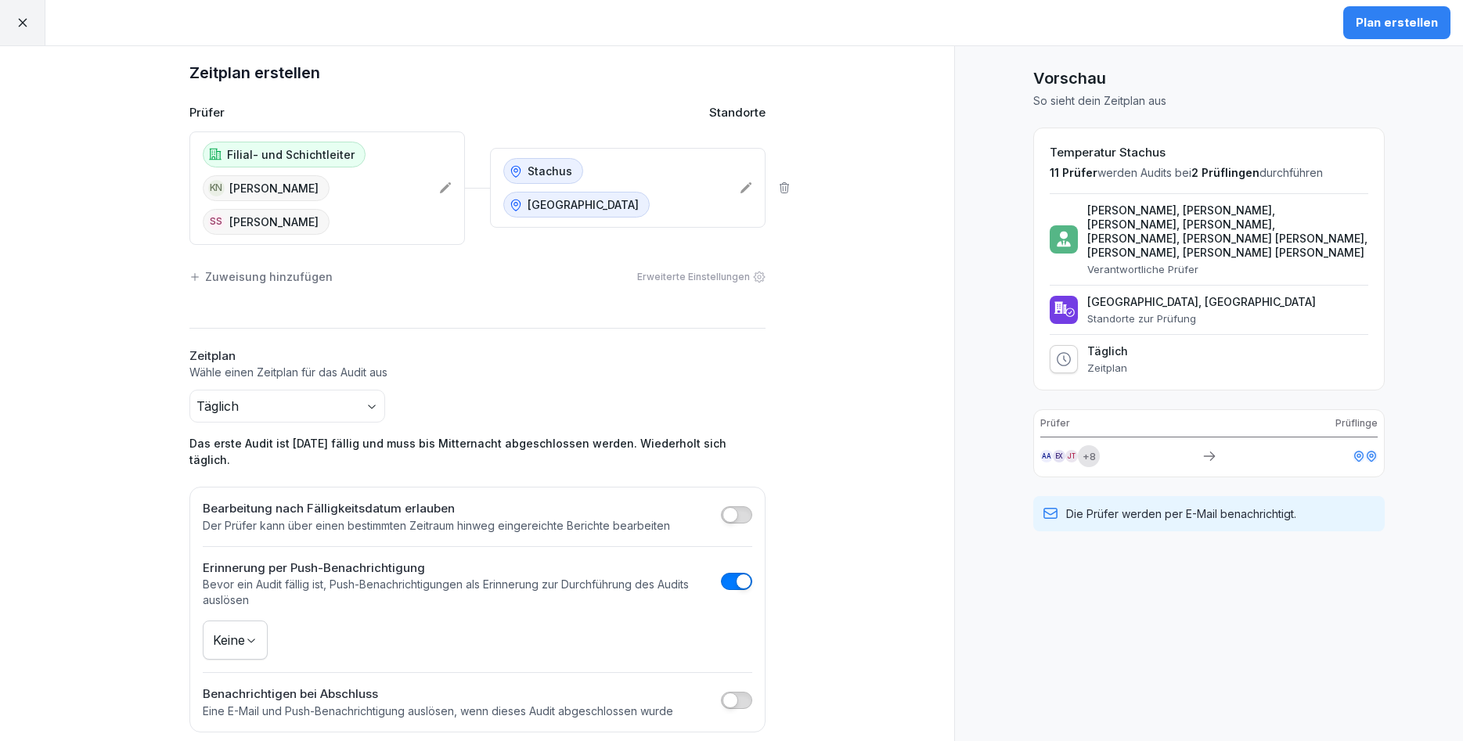
click at [244, 621] on body "Plan erstellen Zeitplan erstellen Prüfer Standorte Filial- und Schichtleiter KN…" at bounding box center [731, 370] width 1463 height 741
click at [383, 624] on html "Plan erstellen Zeitplan erstellen Prüfer Standorte Filial- und Schichtleiter KN…" at bounding box center [731, 370] width 1463 height 741
click at [1373, 24] on div "Plan erstellen" at bounding box center [1396, 22] width 82 height 17
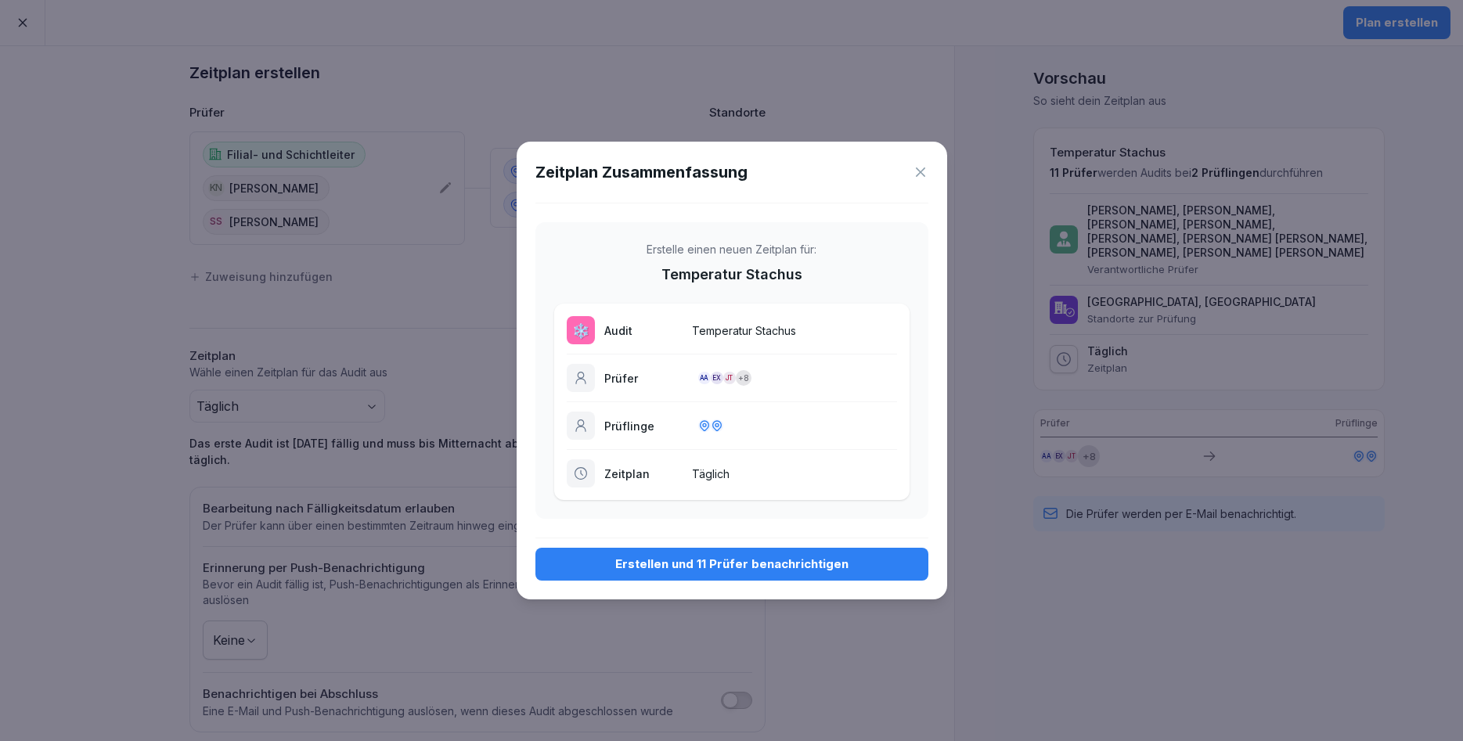
click at [923, 166] on icon at bounding box center [920, 172] width 16 height 16
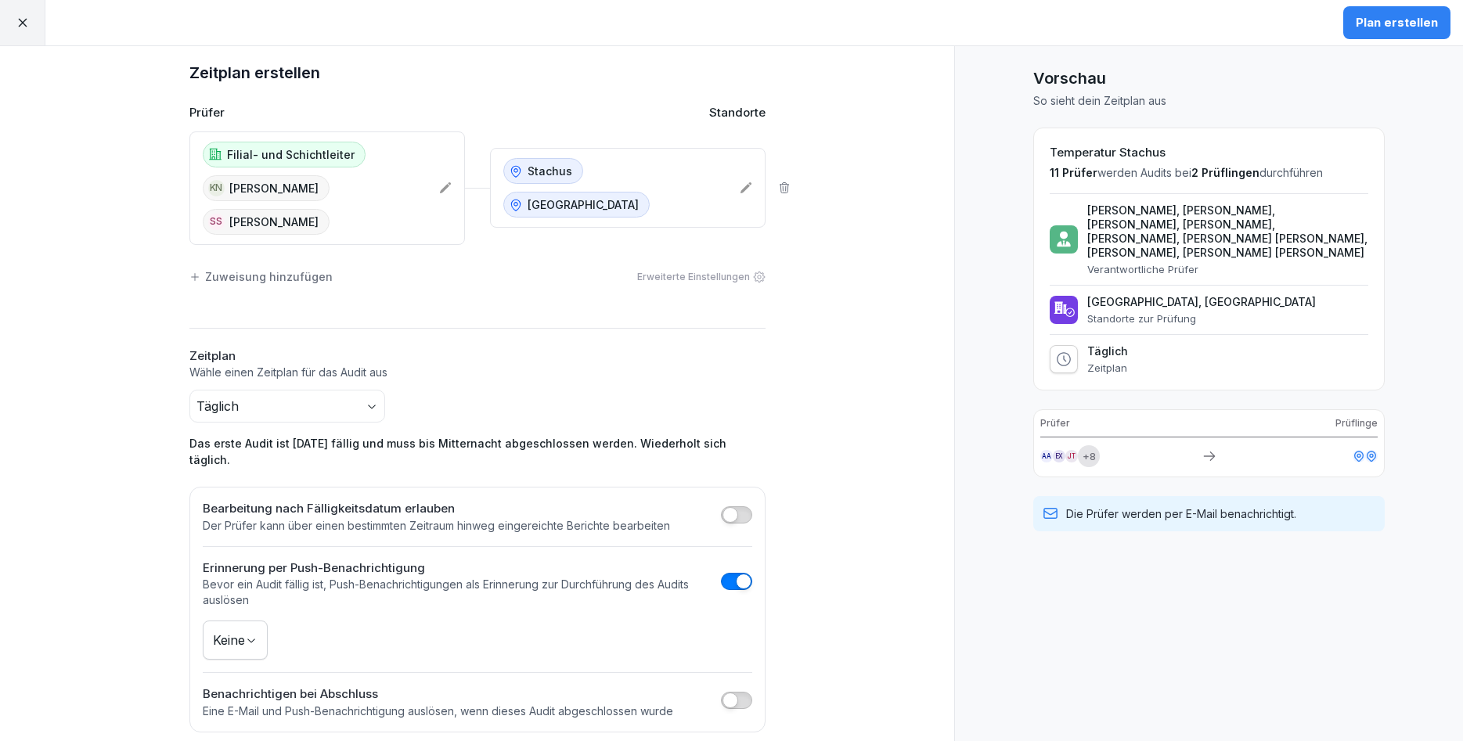
click at [649, 192] on div "[GEOGRAPHIC_DATA]" at bounding box center [576, 205] width 146 height 26
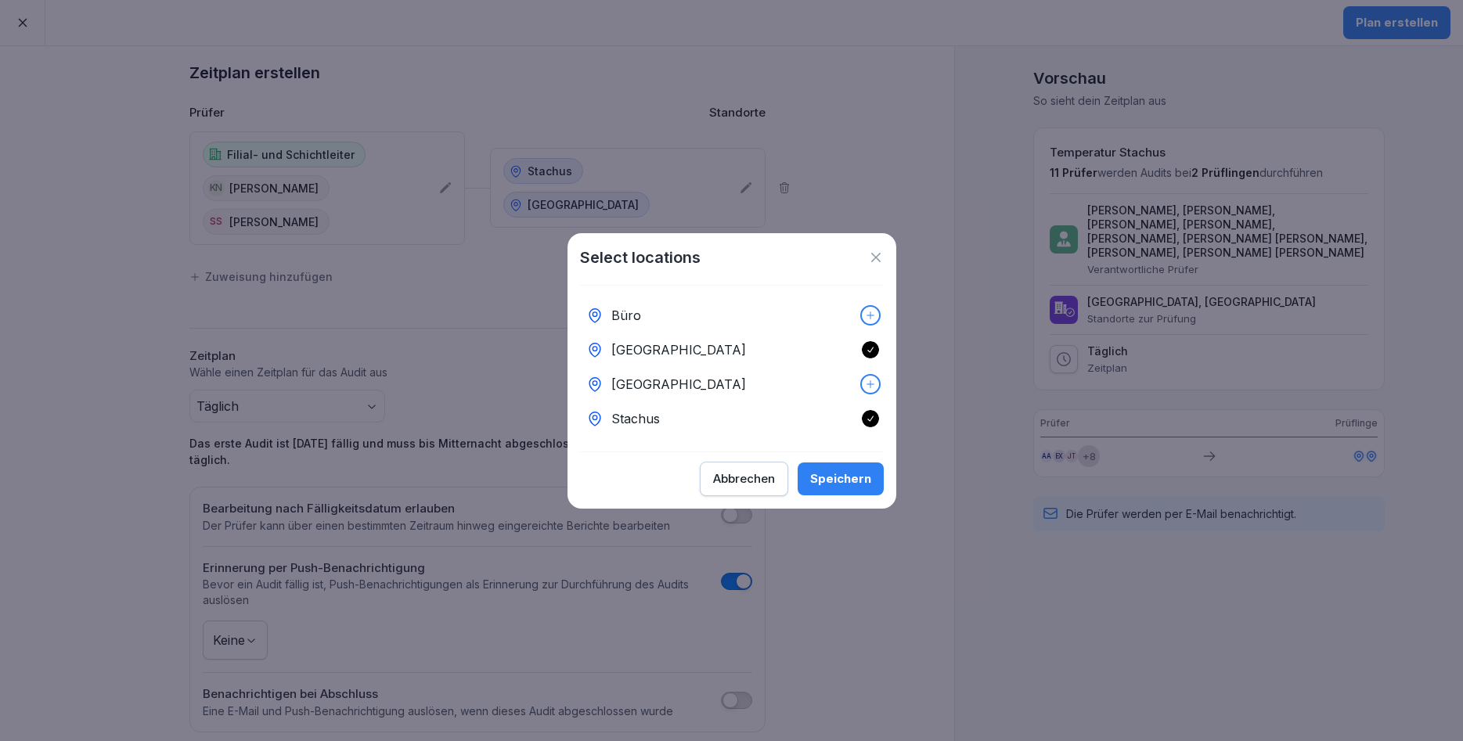
click at [868, 350] on icon at bounding box center [870, 349] width 11 height 11
click at [850, 488] on button "Speichern" at bounding box center [840, 478] width 86 height 33
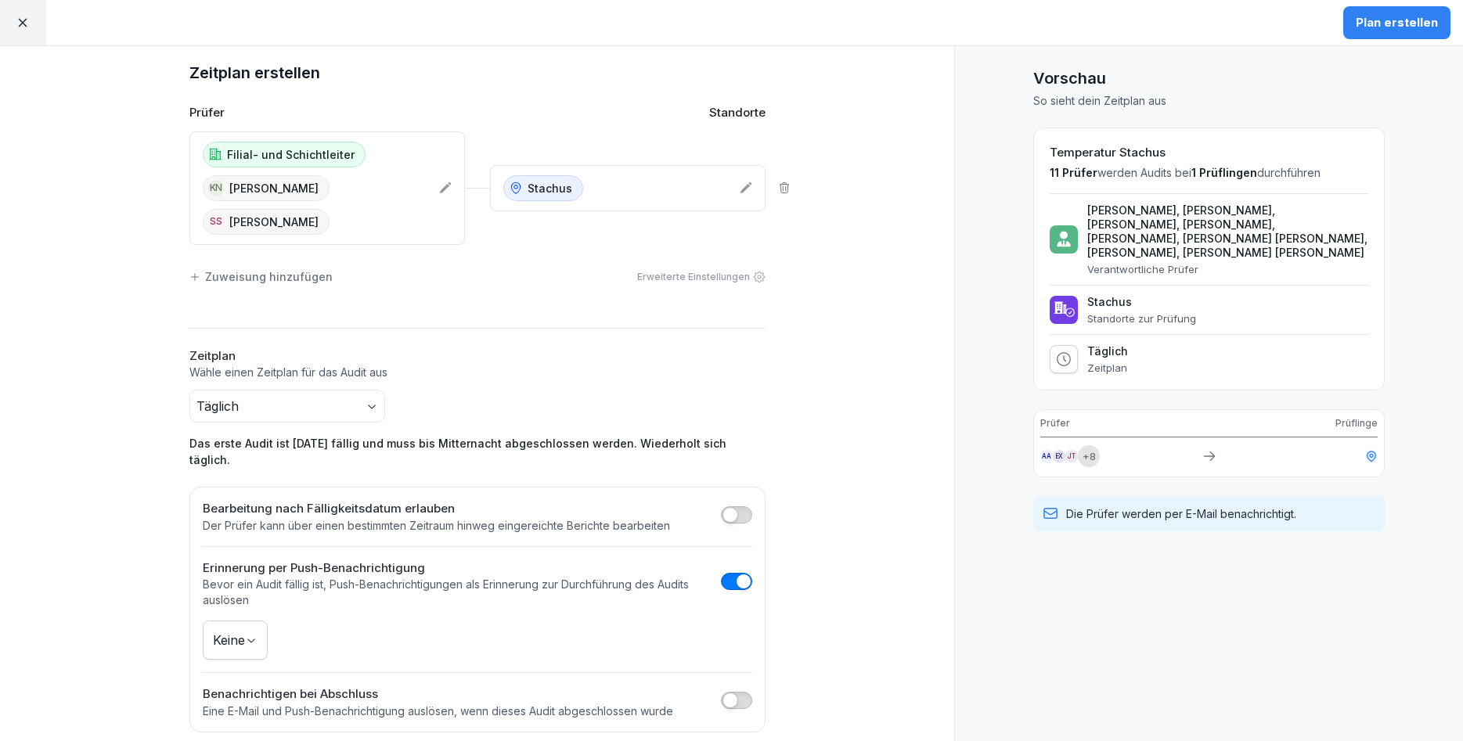
click at [1391, 24] on div "Plan erstellen" at bounding box center [1396, 22] width 82 height 17
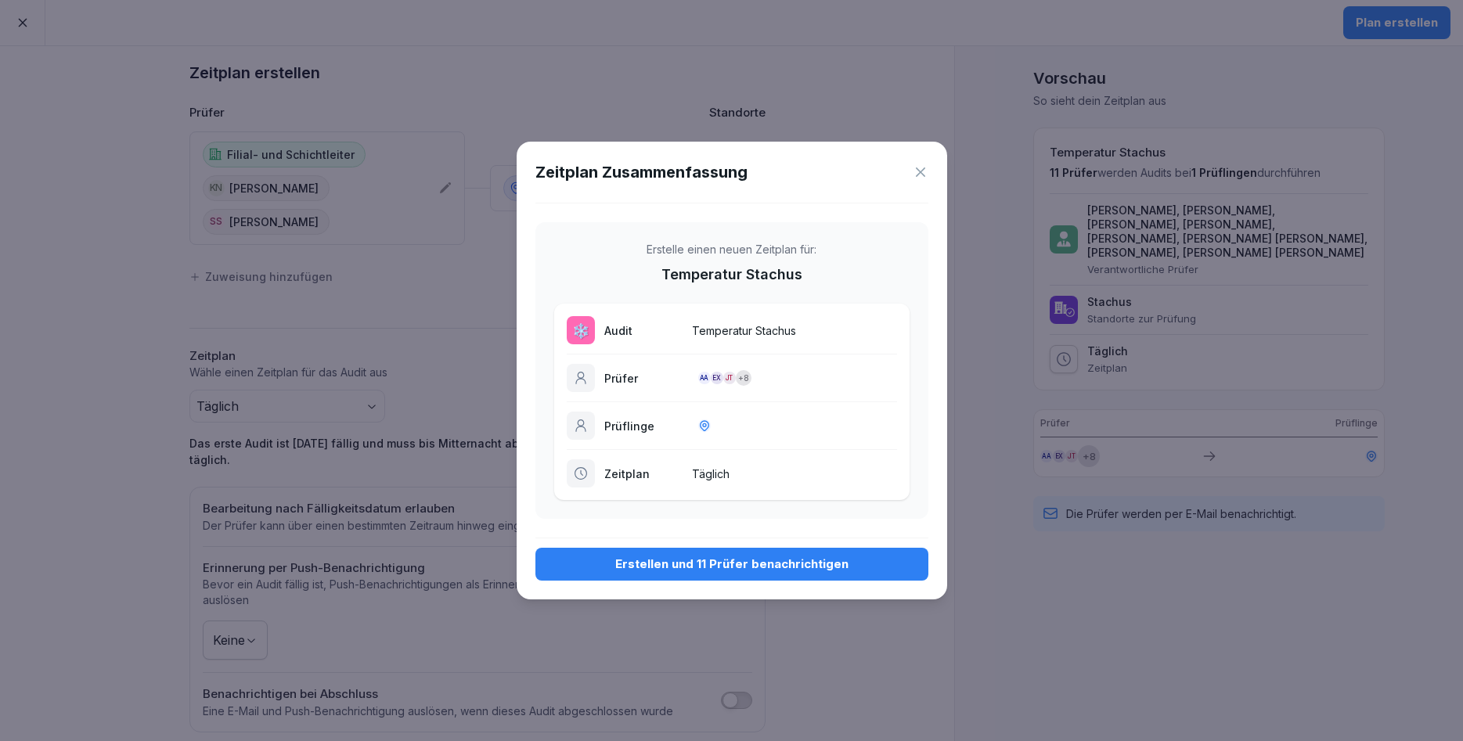
click at [739, 557] on div "Erstellen und 11 Prüfer benachrichtigen" at bounding box center [732, 564] width 368 height 17
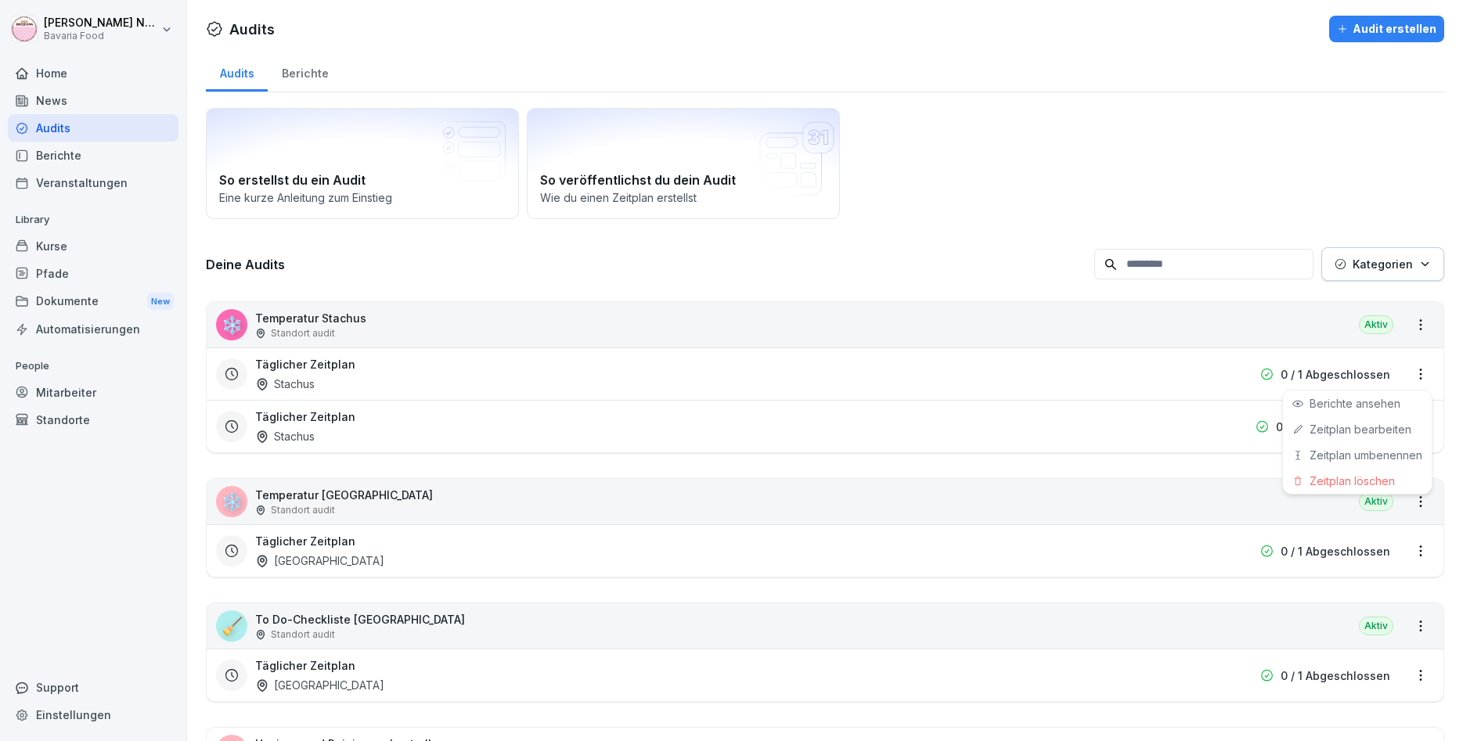
click at [1418, 377] on html "[PERSON_NAME] Bavaria Food Home News Audits Berichte Veranstaltungen Library Ku…" at bounding box center [731, 370] width 1463 height 741
click at [1371, 480] on div "Zeitplan löschen" at bounding box center [1357, 481] width 149 height 26
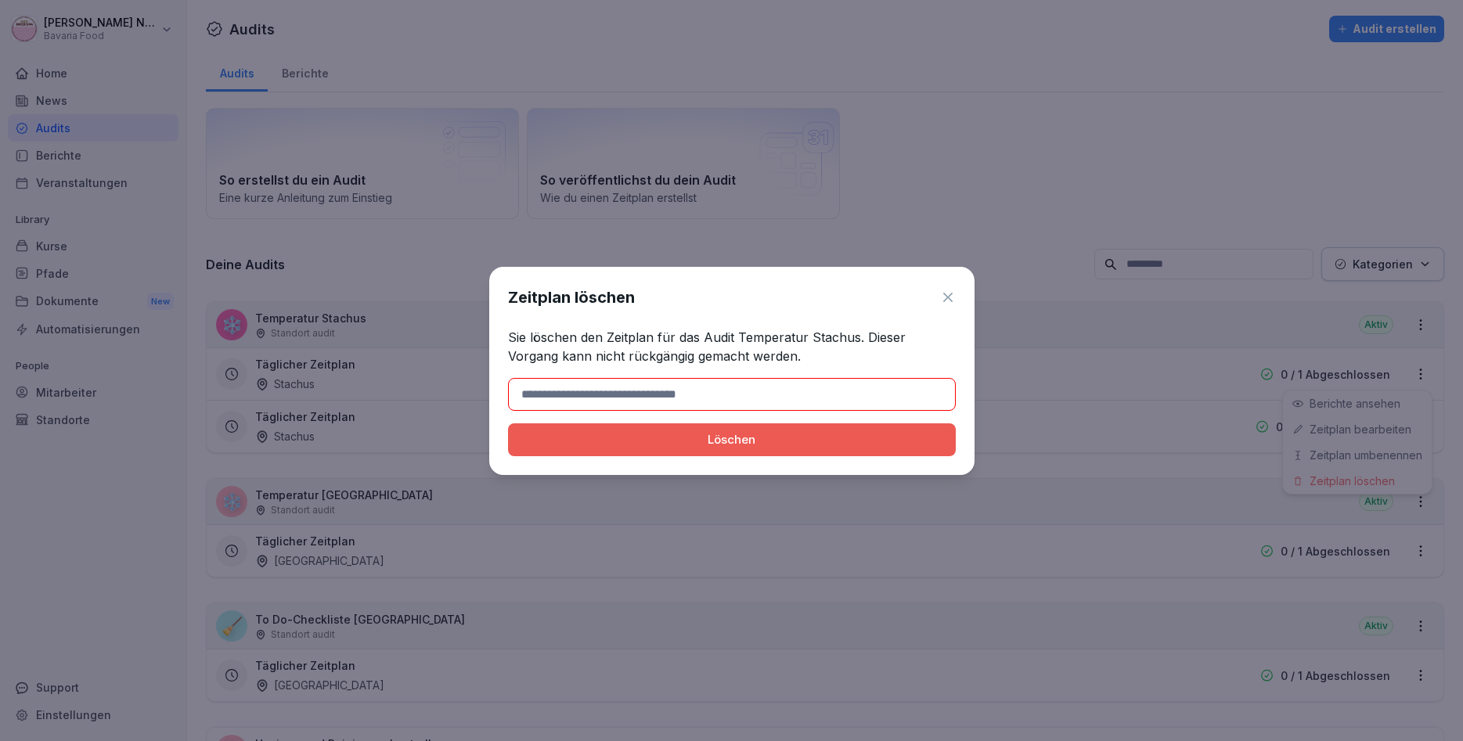
click at [865, 444] on div "Löschen" at bounding box center [731, 439] width 423 height 17
click at [508, 423] on button "Löschen" at bounding box center [732, 439] width 448 height 33
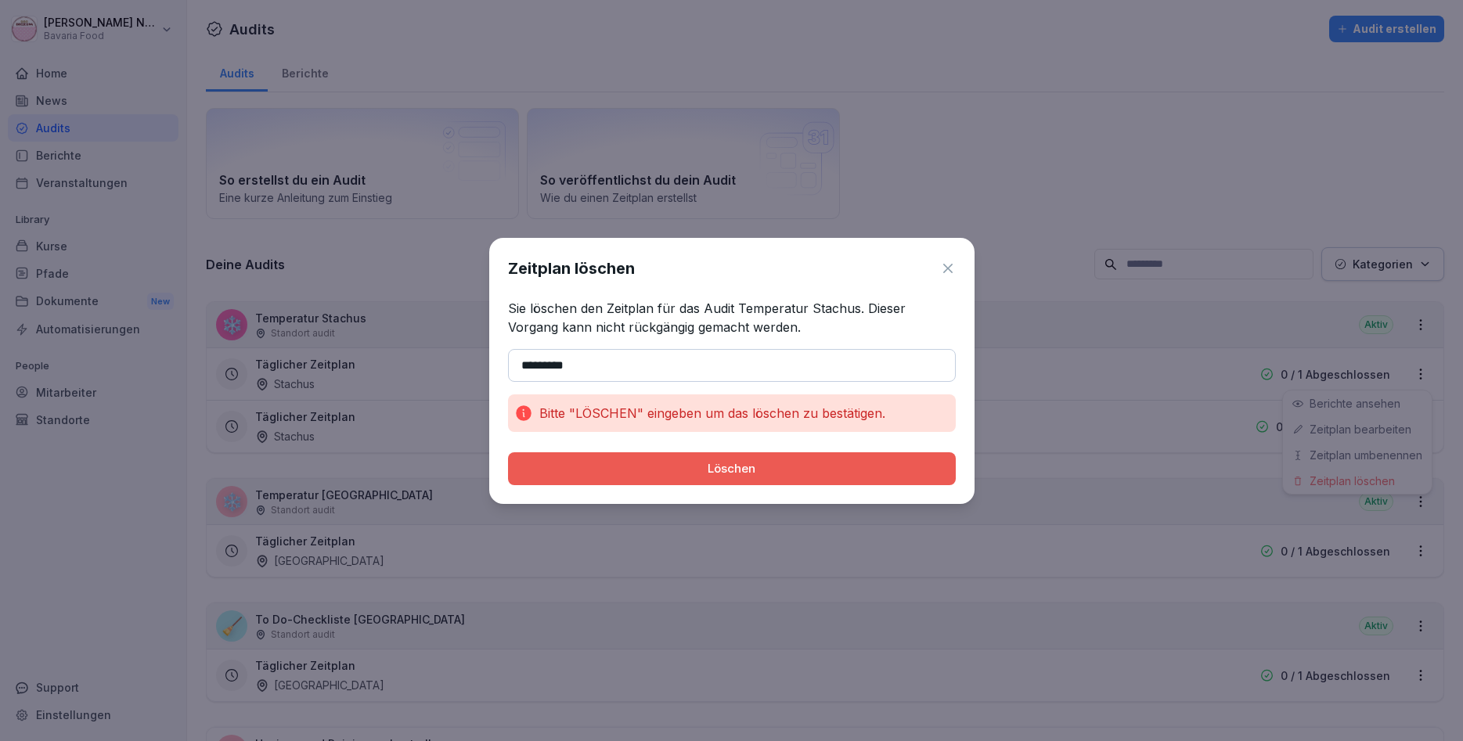
click at [553, 480] on button "Löschen" at bounding box center [732, 468] width 448 height 33
click at [578, 470] on div "Löschen" at bounding box center [731, 468] width 423 height 17
drag, startPoint x: 642, startPoint y: 365, endPoint x: 520, endPoint y: 365, distance: 122.9
click at [520, 365] on input "*********" at bounding box center [732, 365] width 448 height 33
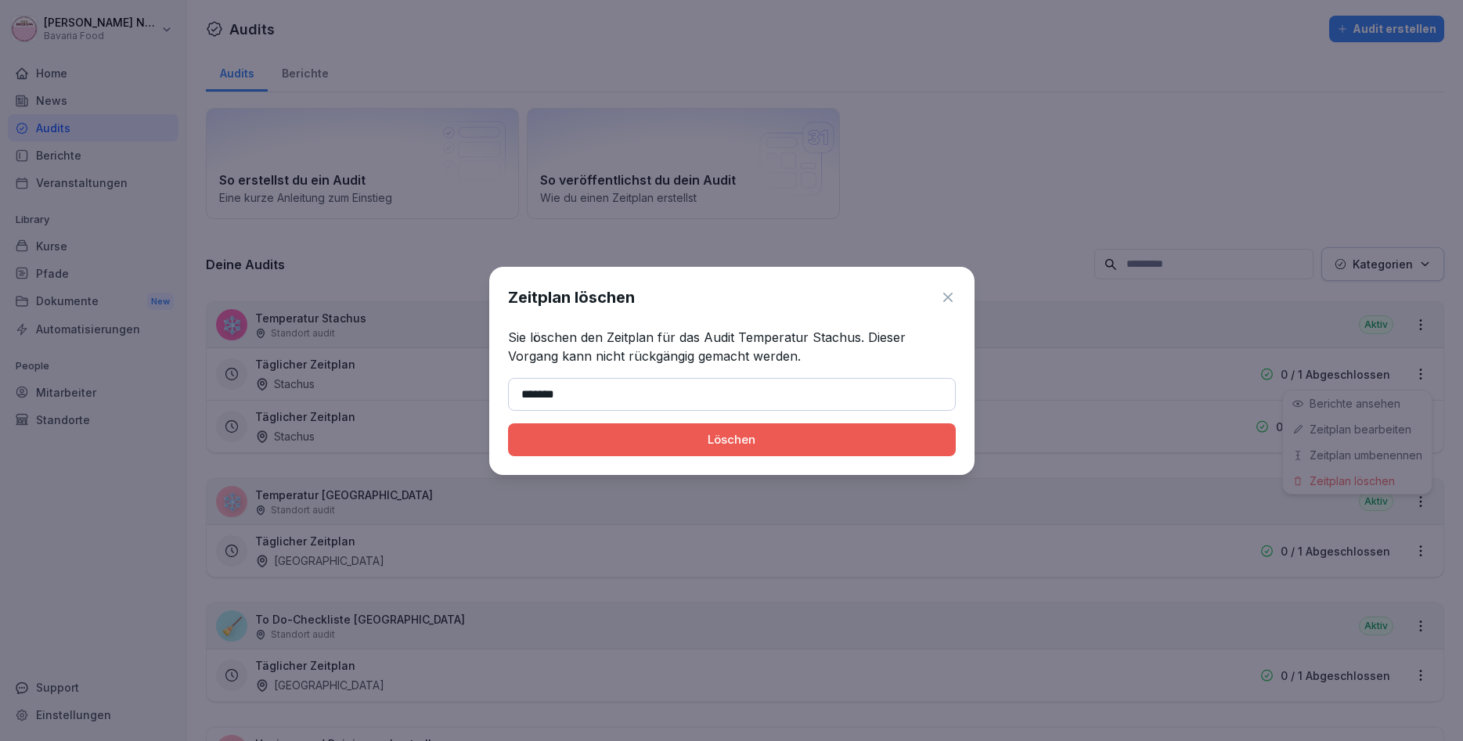
type input "*******"
click at [508, 423] on button "Löschen" at bounding box center [732, 439] width 448 height 33
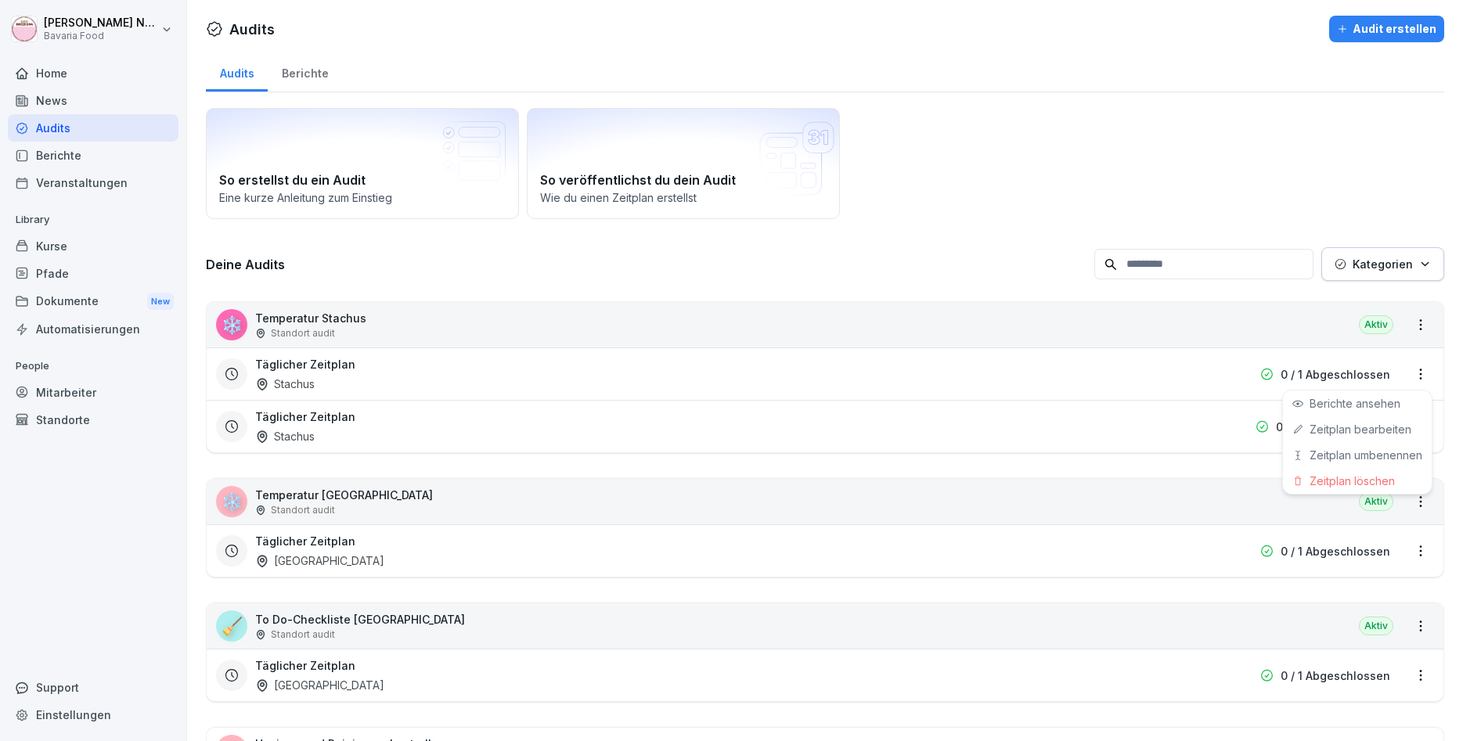
click at [1051, 372] on html "[PERSON_NAME] Bavaria Food Home News Audits Berichte Veranstaltungen Library Ku…" at bounding box center [731, 370] width 1463 height 741
click at [1416, 376] on html "[PERSON_NAME] Bavaria Food Home News Audits Berichte Veranstaltungen Library Ku…" at bounding box center [731, 370] width 1463 height 741
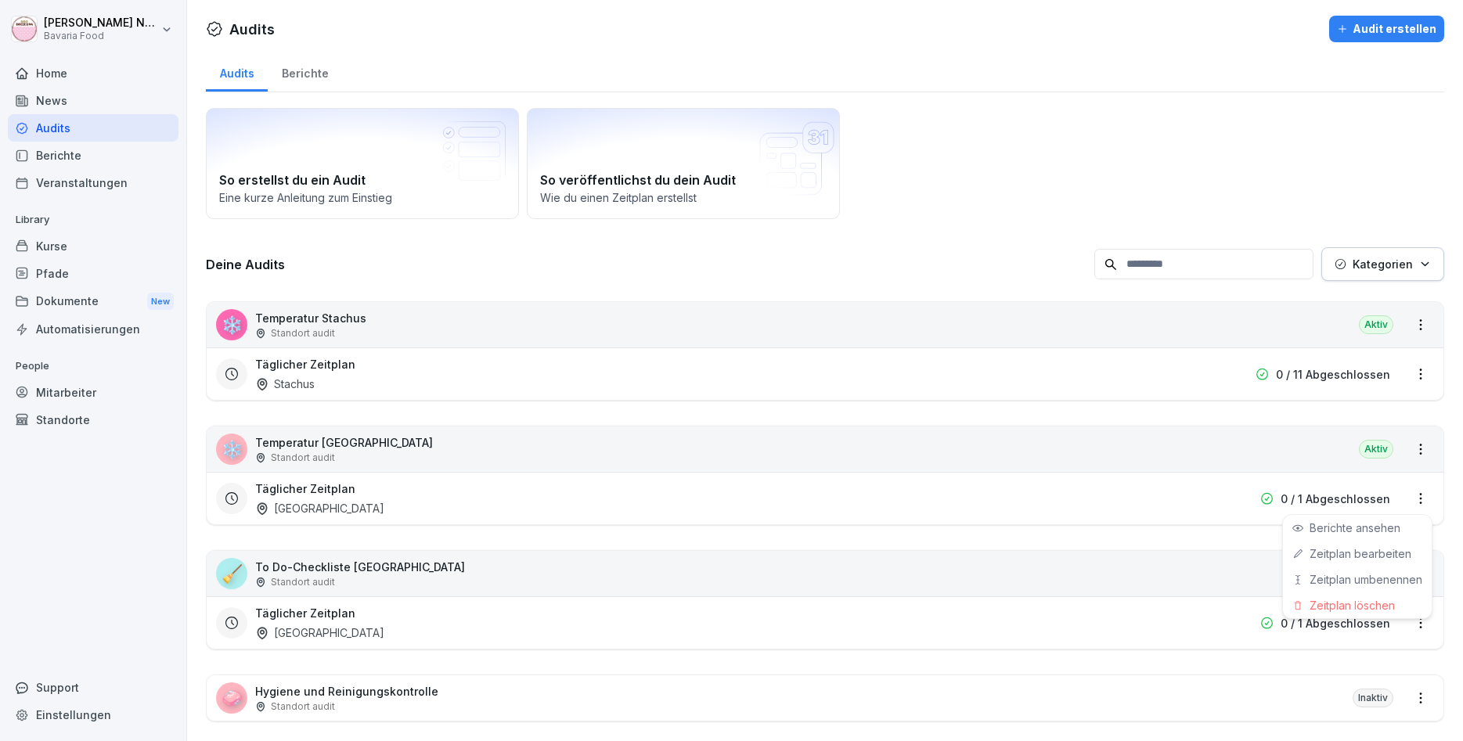
click at [1427, 500] on html "[PERSON_NAME] Bavaria Food Home News Audits Berichte Veranstaltungen Library Ku…" at bounding box center [731, 370] width 1463 height 741
click at [0, 0] on link "Zeitplan bearbeiten" at bounding box center [0, 0] width 0 height 0
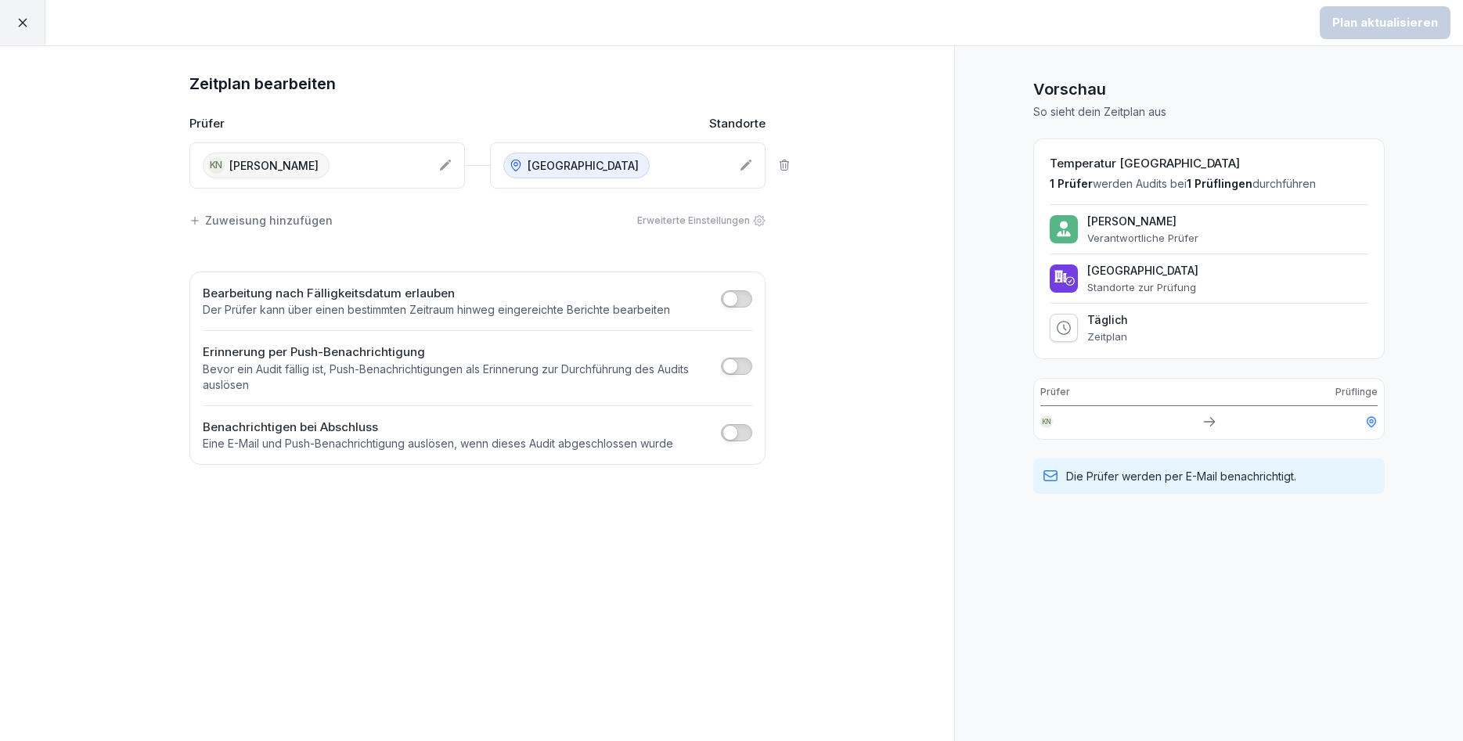
click at [365, 184] on div "KN [PERSON_NAME]" at bounding box center [326, 165] width 275 height 46
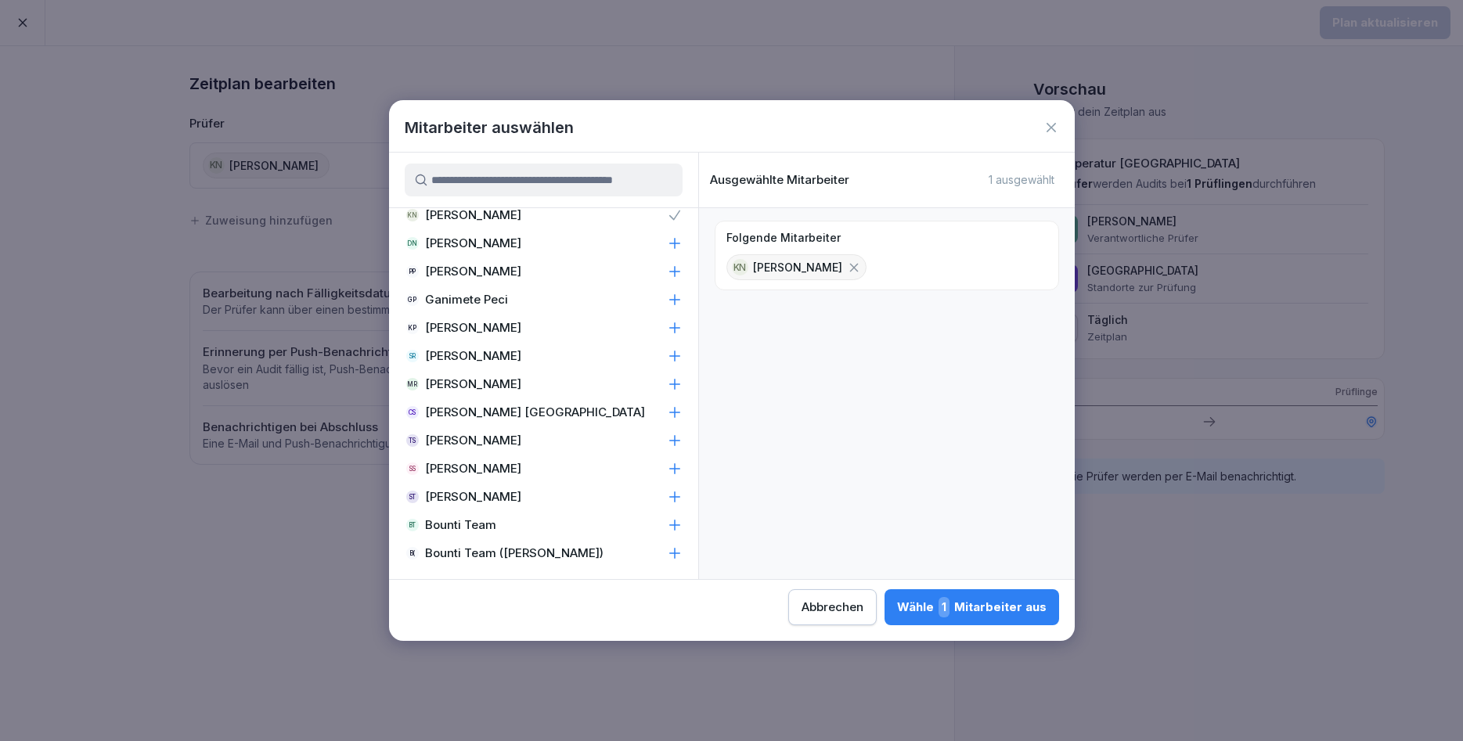
scroll to position [1315, 0]
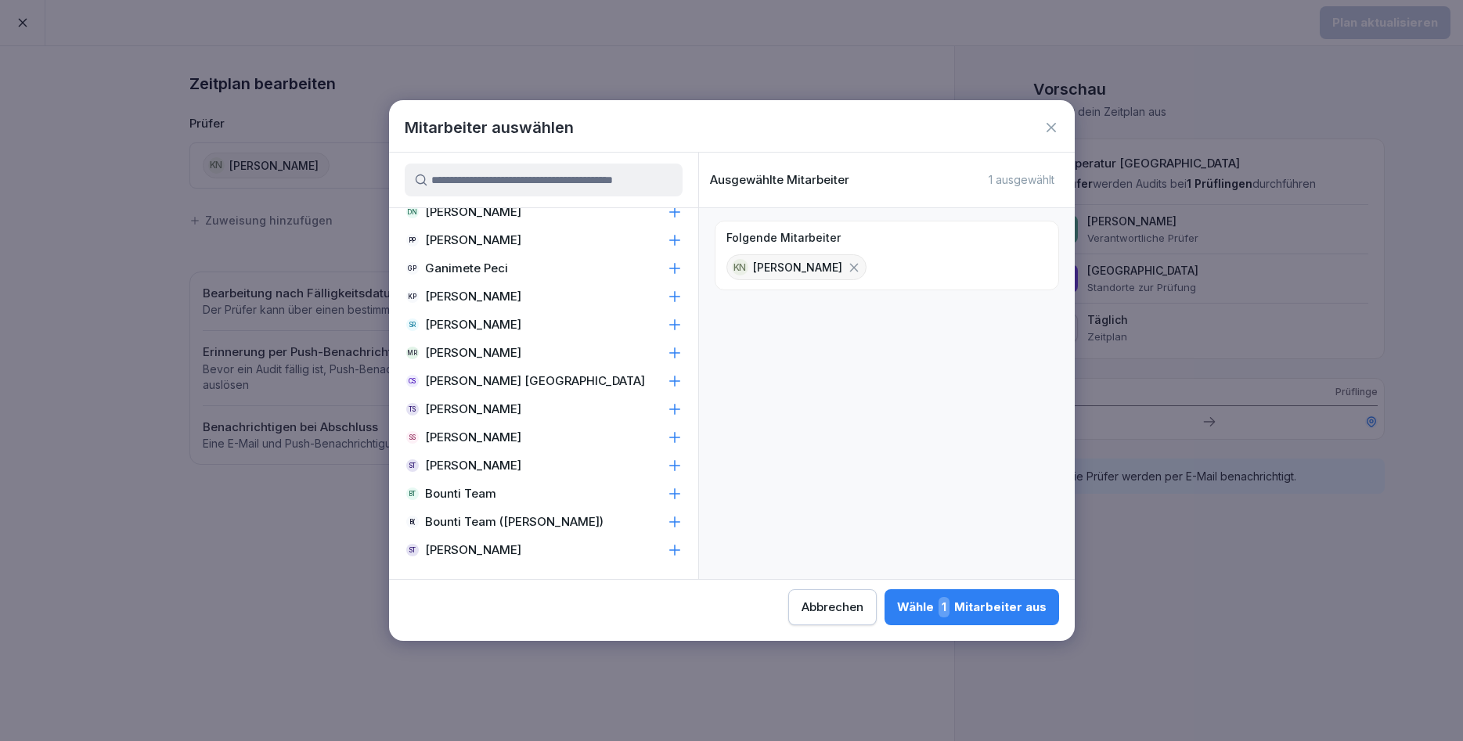
click at [478, 433] on p "[PERSON_NAME]" at bounding box center [473, 438] width 96 height 16
click at [596, 182] on input at bounding box center [544, 180] width 278 height 33
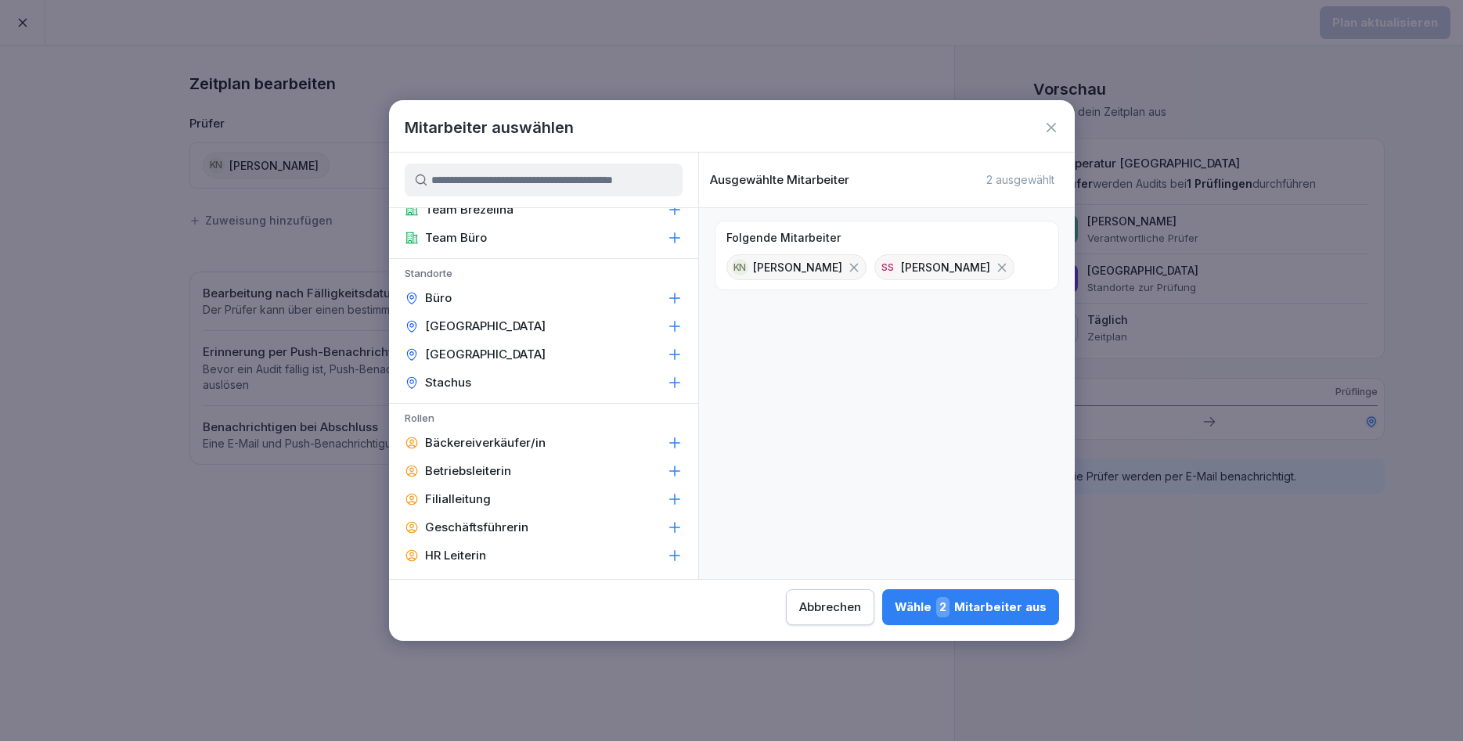
scroll to position [0, 0]
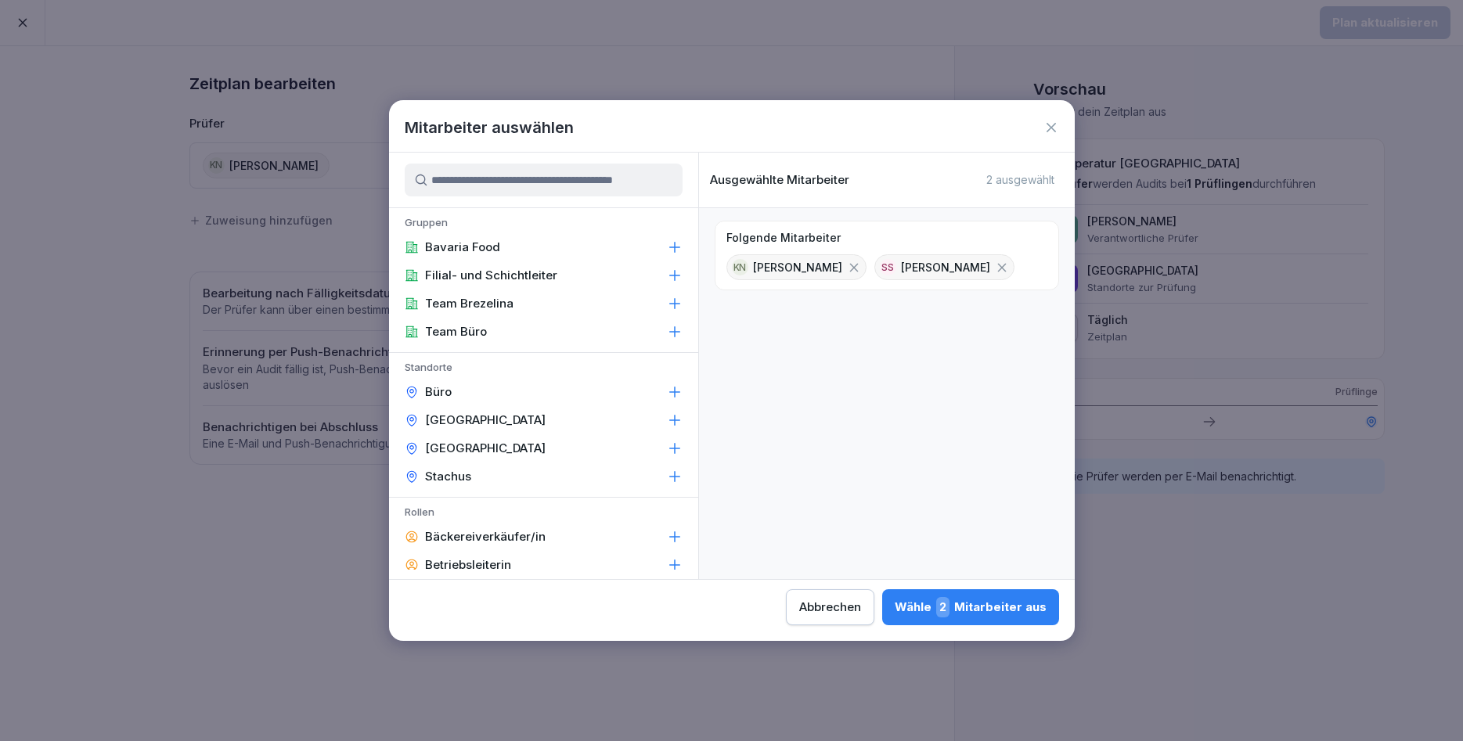
click at [545, 283] on div "Filial- und Schichtleiter" at bounding box center [543, 275] width 309 height 28
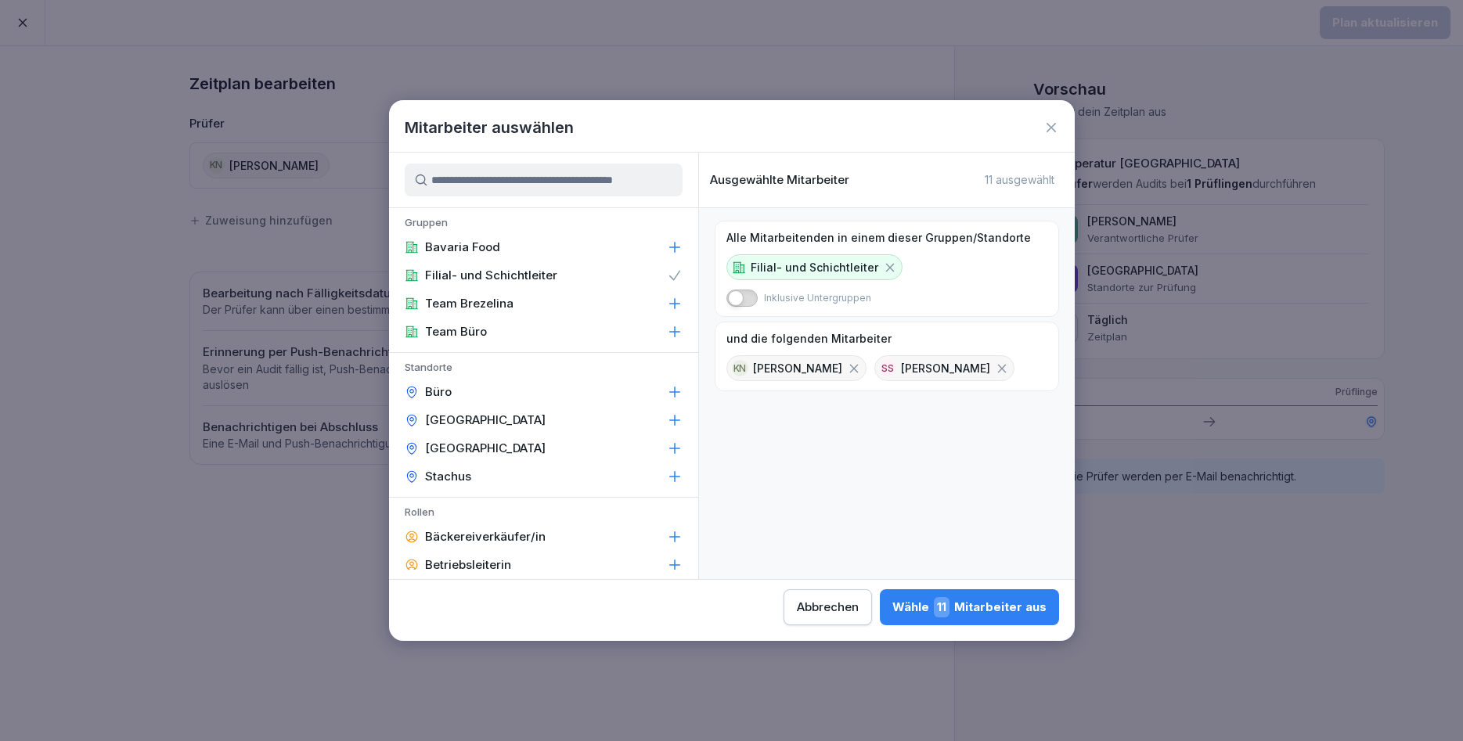
click at [892, 611] on div "Wähle 11 Mitarbeiter aus" at bounding box center [969, 607] width 154 height 20
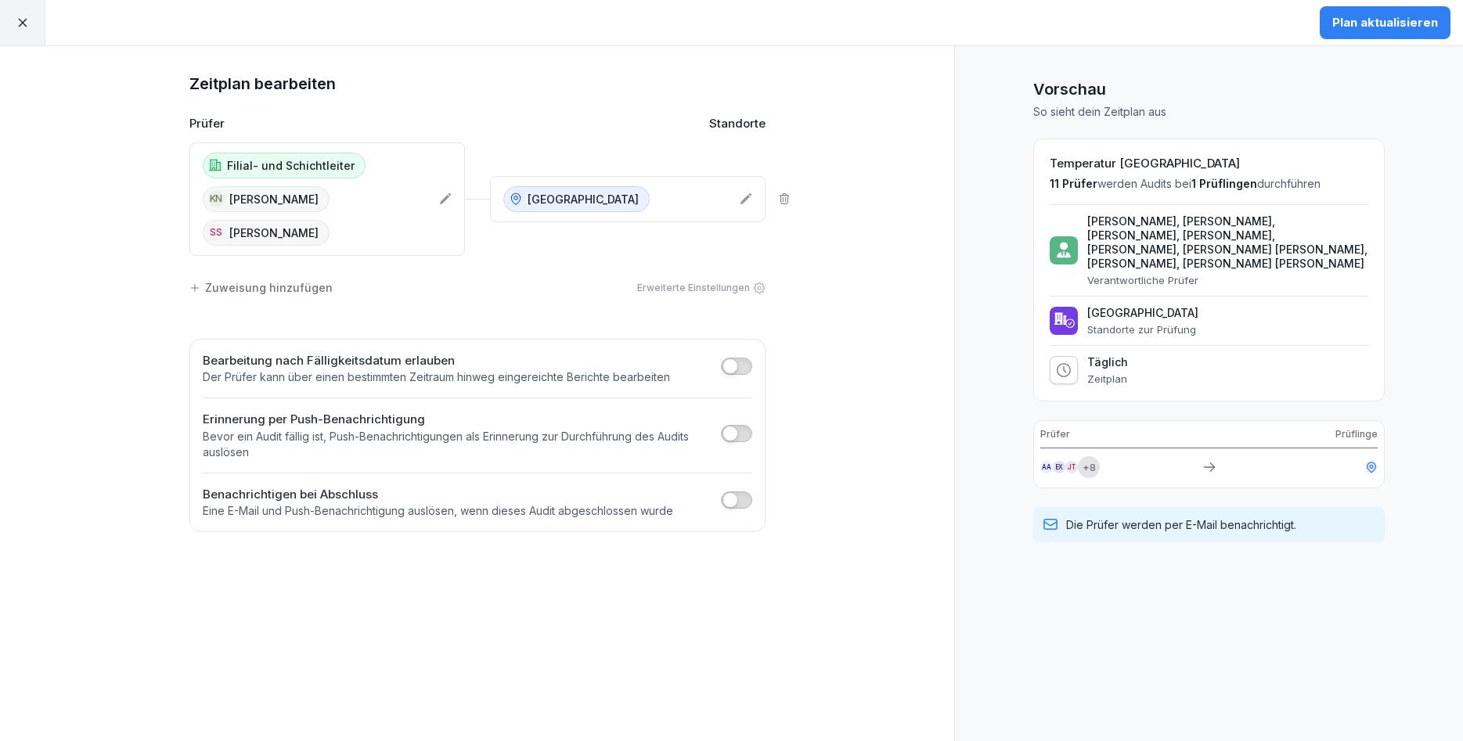
click at [1387, 23] on div "Plan aktualisieren" at bounding box center [1385, 22] width 106 height 17
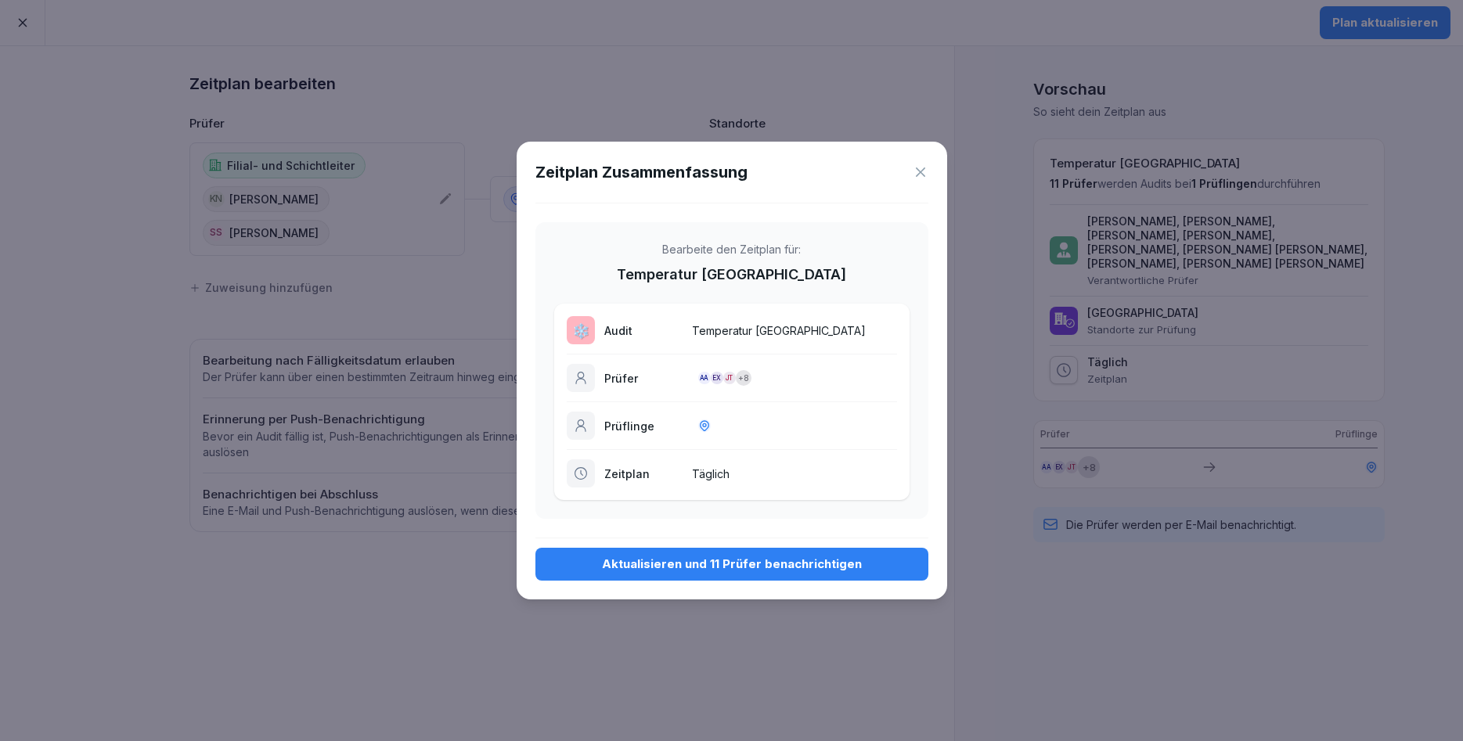
click at [700, 557] on div "Aktualisieren und 11 Prüfer benachrichtigen" at bounding box center [732, 564] width 368 height 17
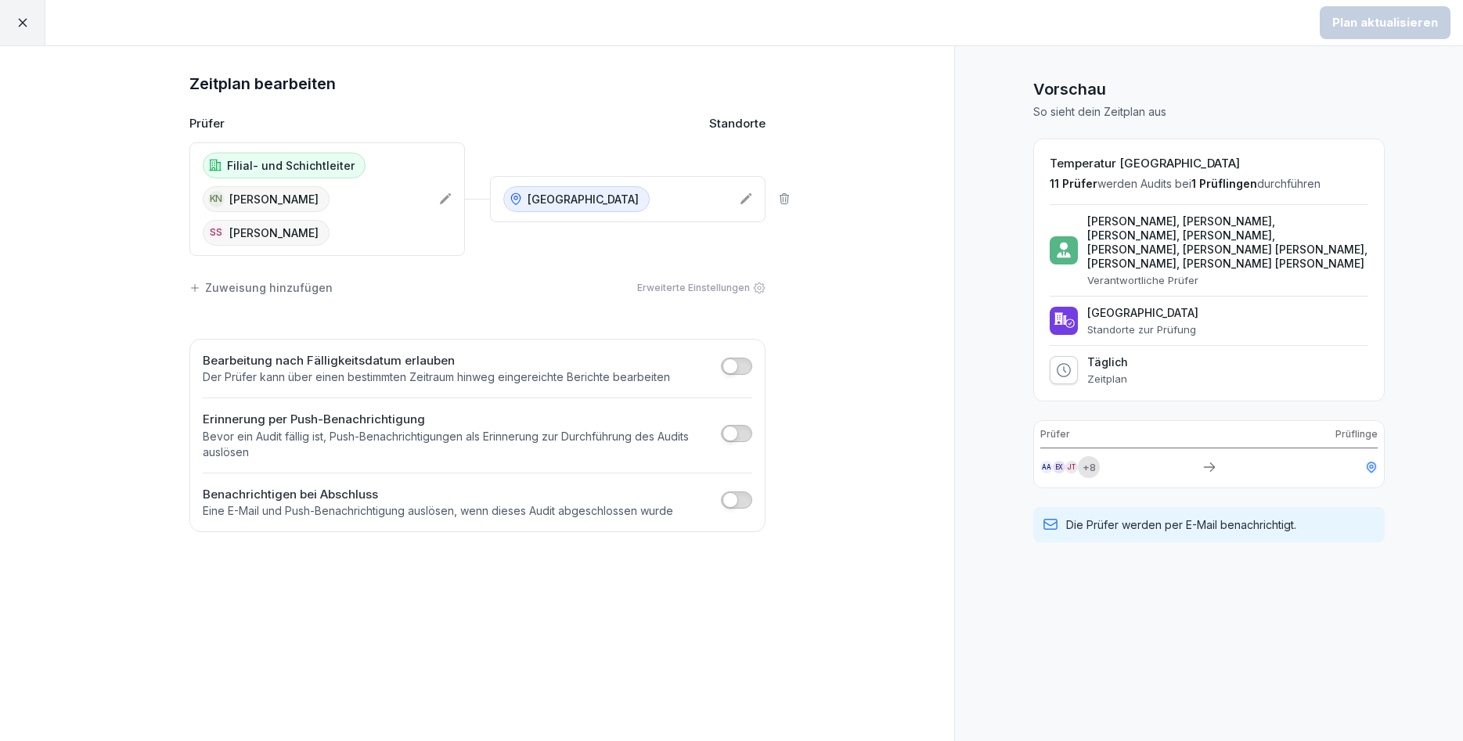
click at [30, 32] on div at bounding box center [22, 22] width 45 height 45
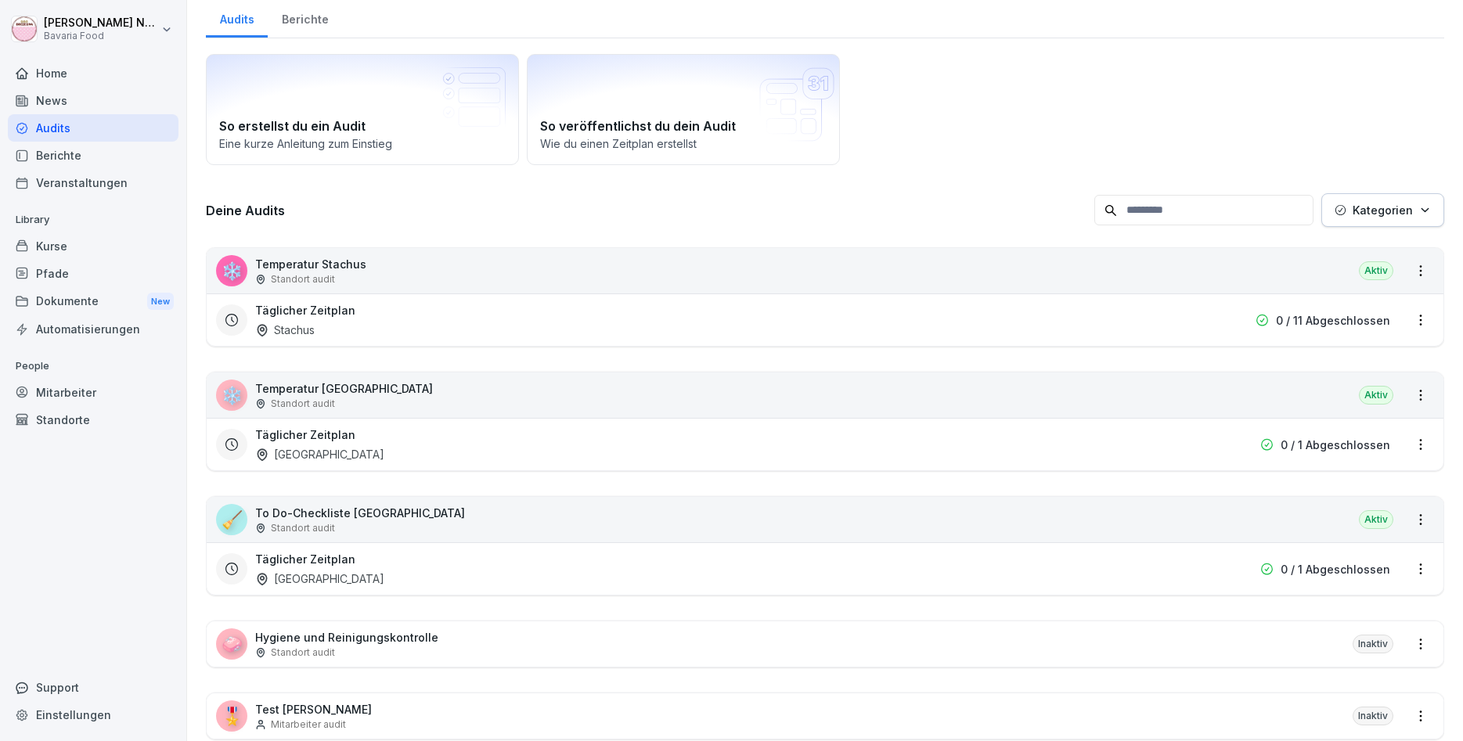
scroll to position [90, 0]
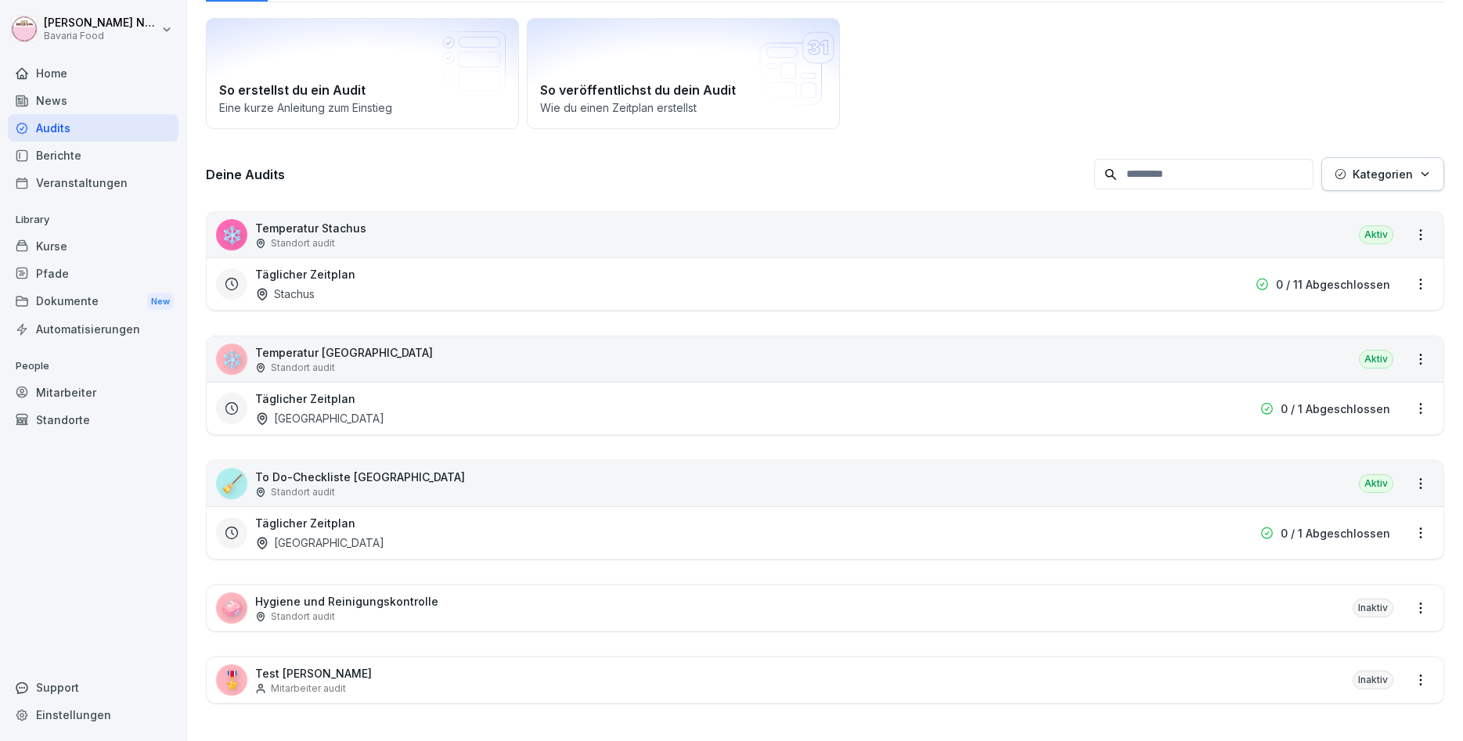
click at [1008, 95] on div "So erstellst du ein Audit Eine kurze Anleitung zum Einstieg So veröffentlichst …" at bounding box center [825, 73] width 1238 height 111
